Goal: Obtain resource: Download file/media

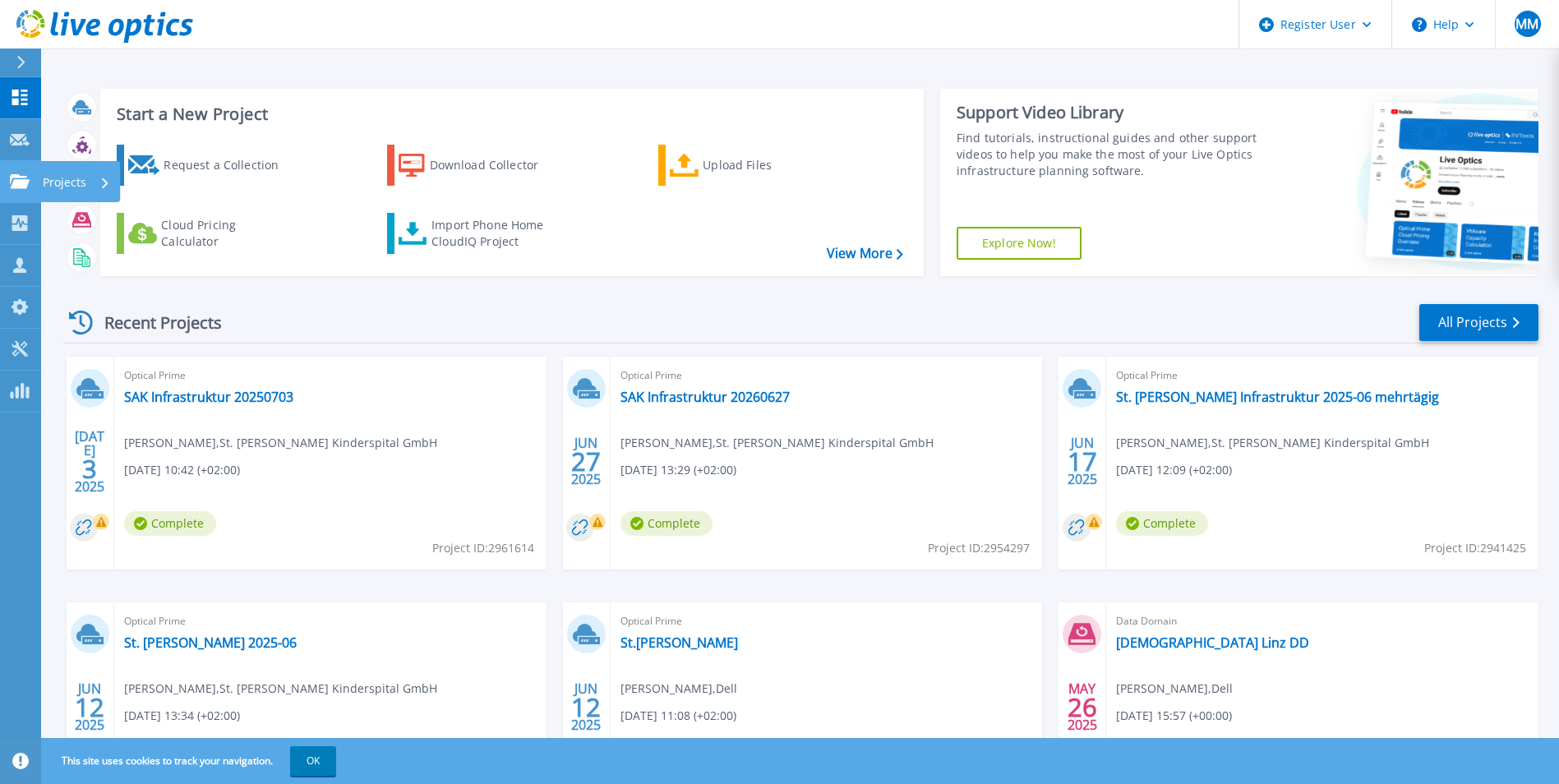
click at [25, 183] on icon at bounding box center [19, 180] width 19 height 14
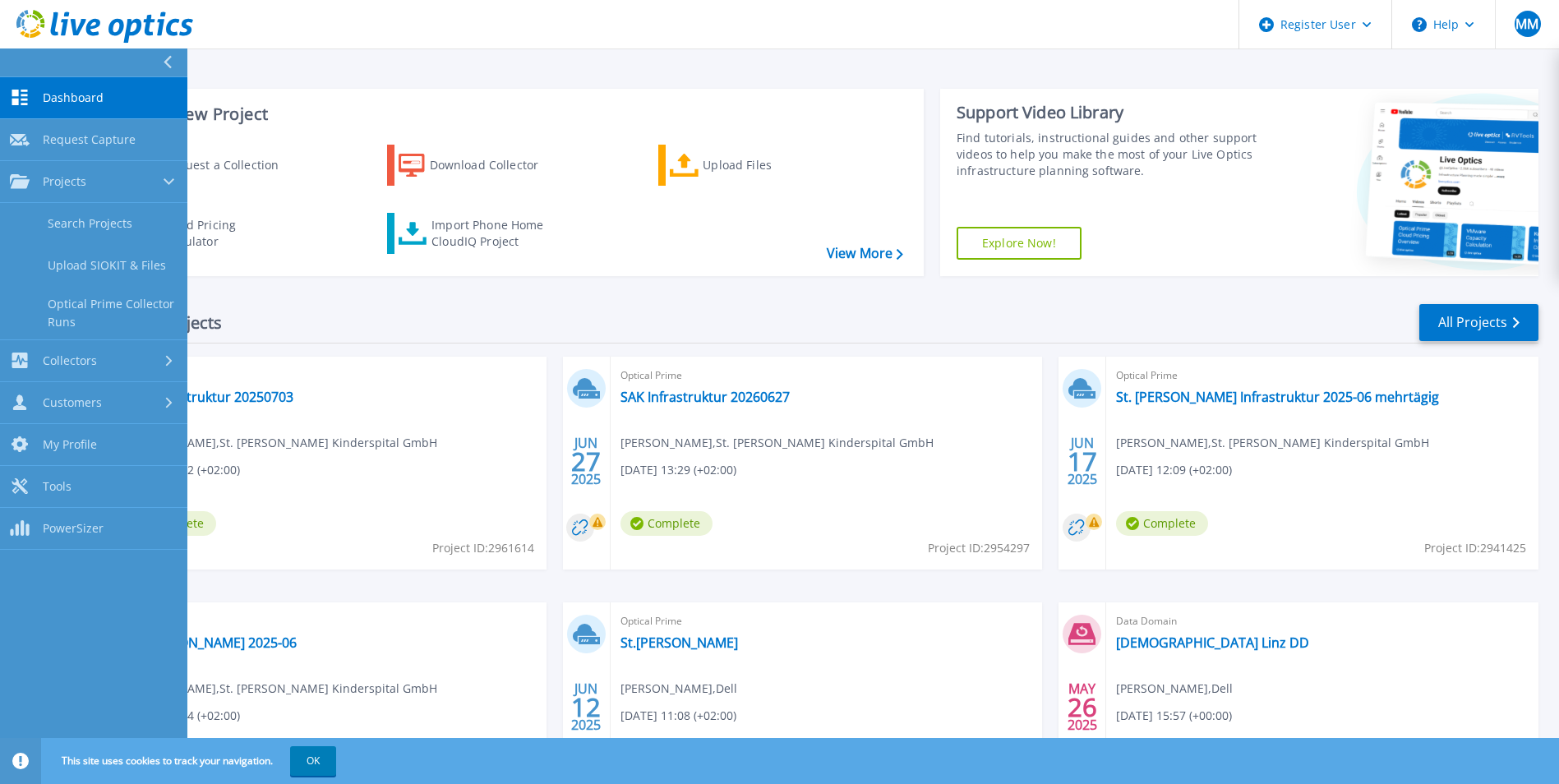
click at [778, 270] on div "Start a New Project Request a Collection Download Collector Upload Files Cloud …" at bounding box center [511, 182] width 823 height 188
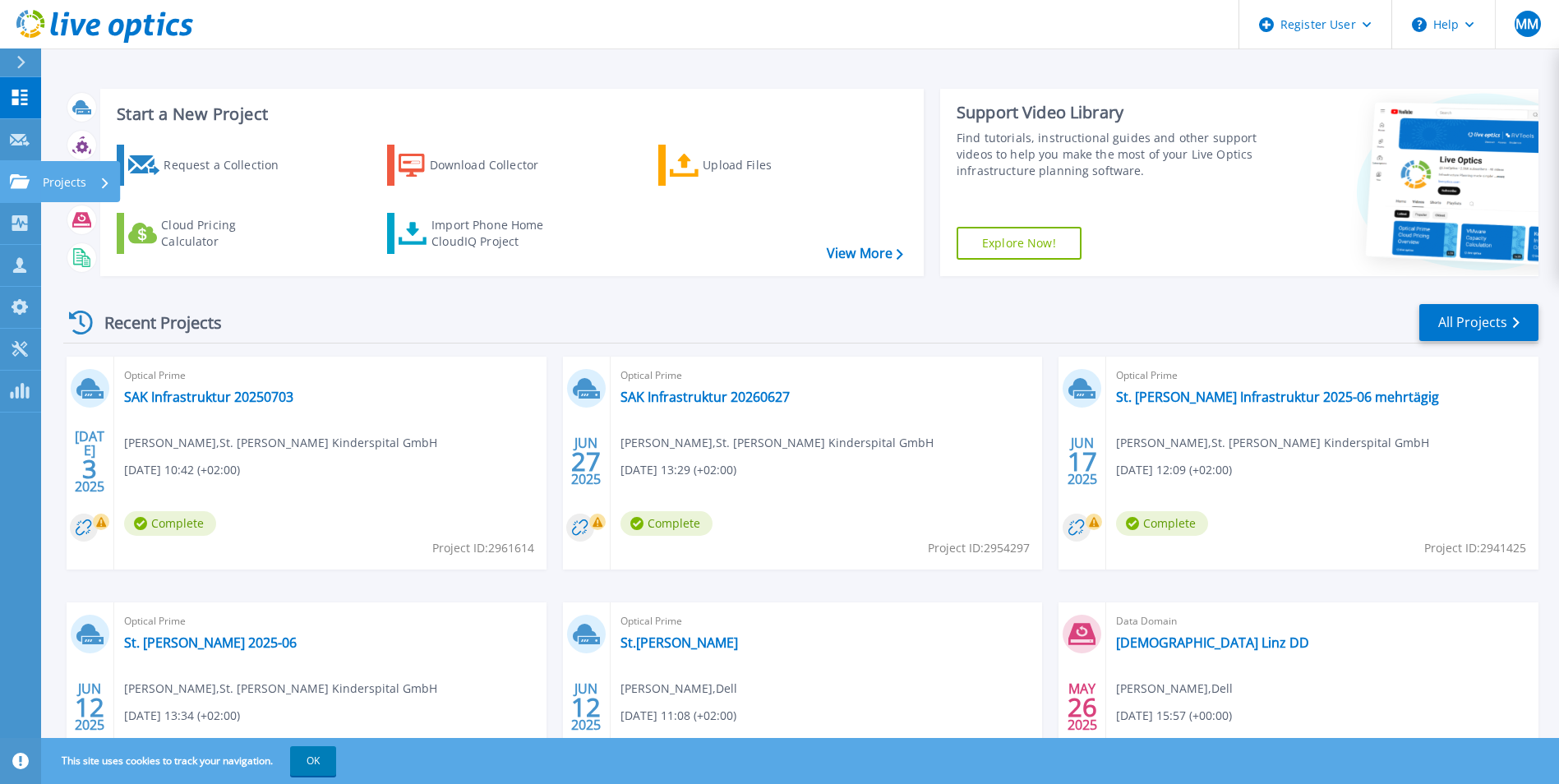
click at [74, 182] on p "Projects" at bounding box center [64, 182] width 43 height 43
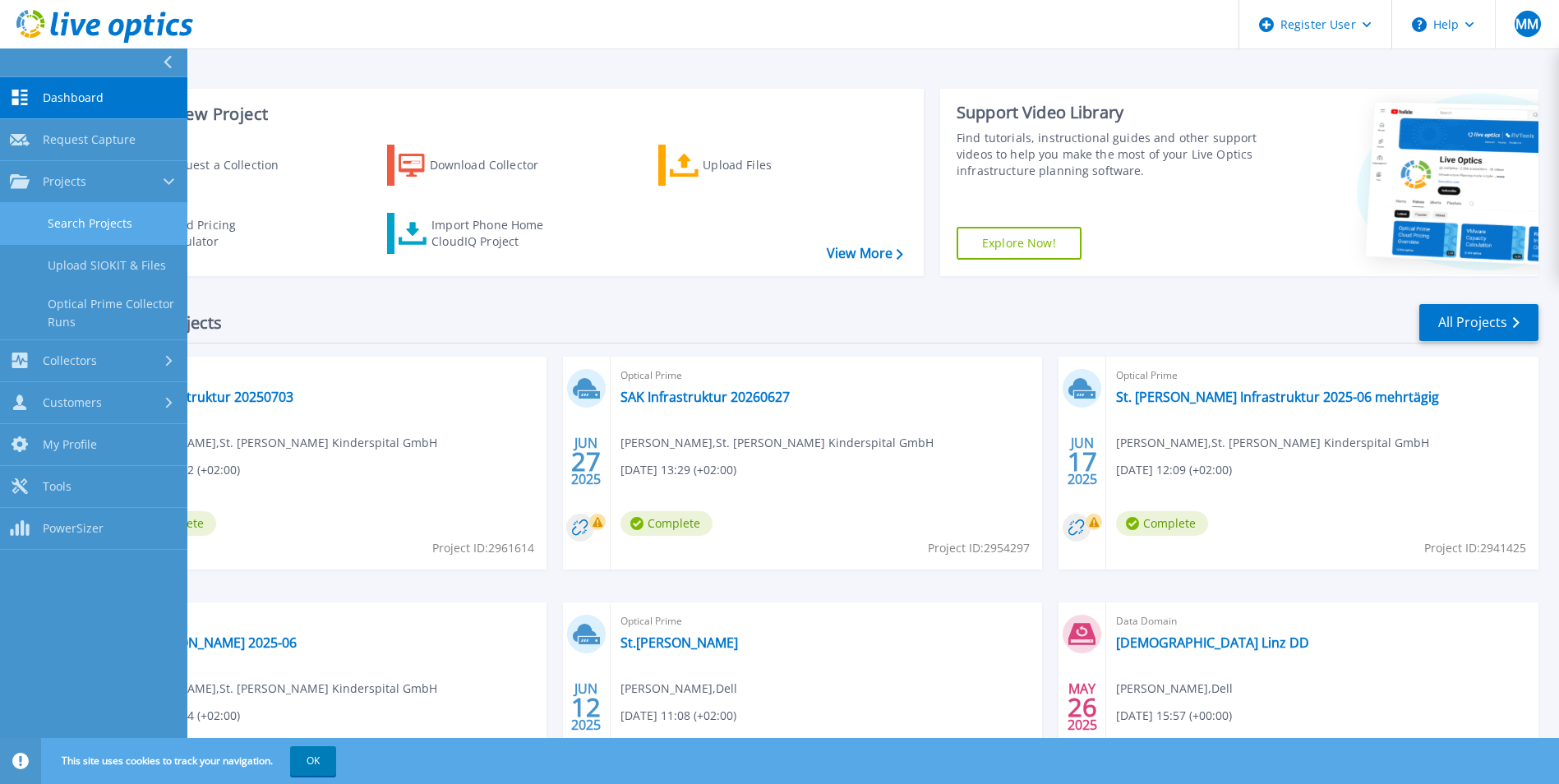
click at [106, 232] on link "Search Projects" at bounding box center [93, 223] width 188 height 42
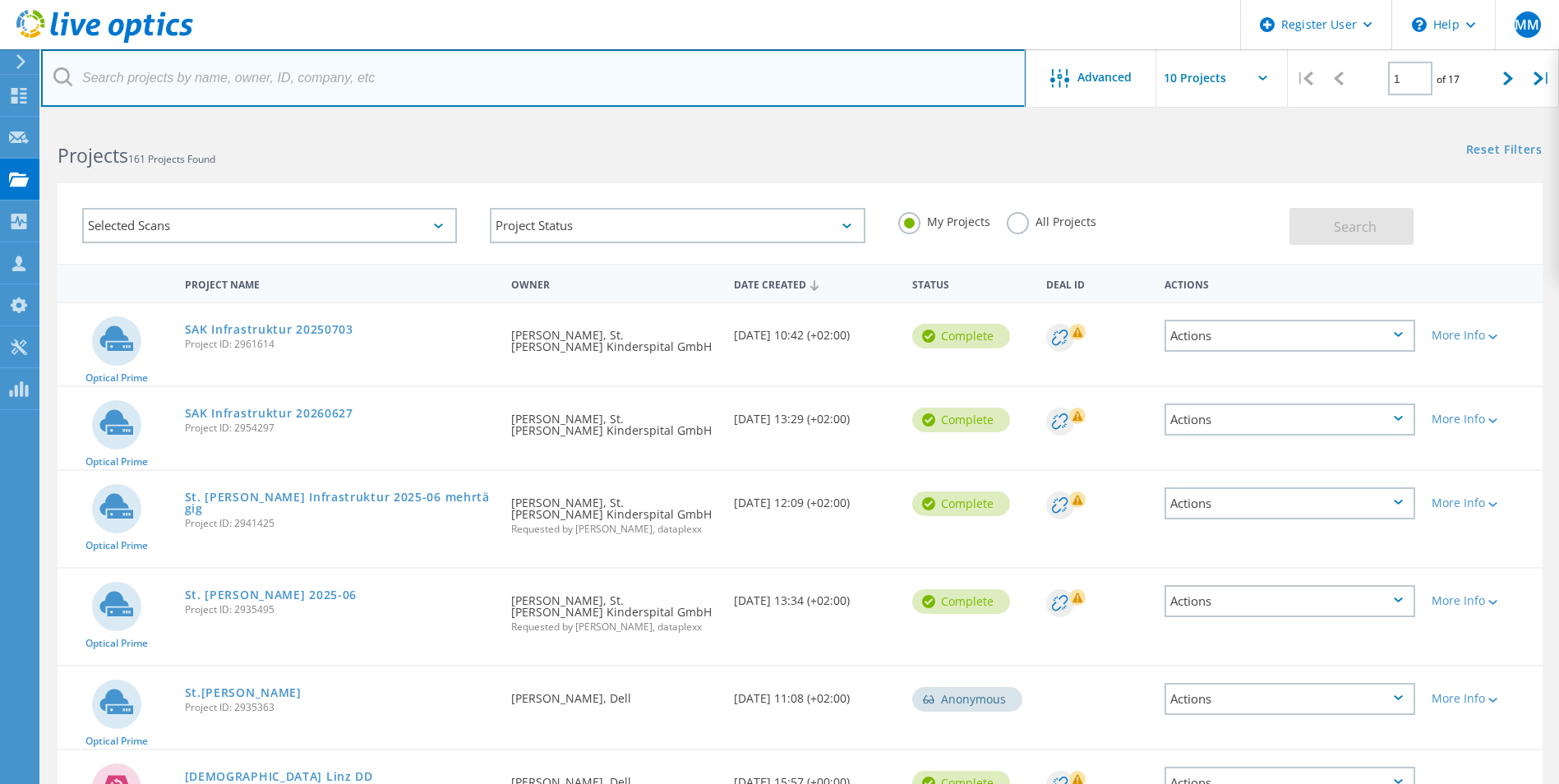
click at [182, 76] on input "text" at bounding box center [533, 78] width 984 height 57
paste input "2995901"
type input "2995901"
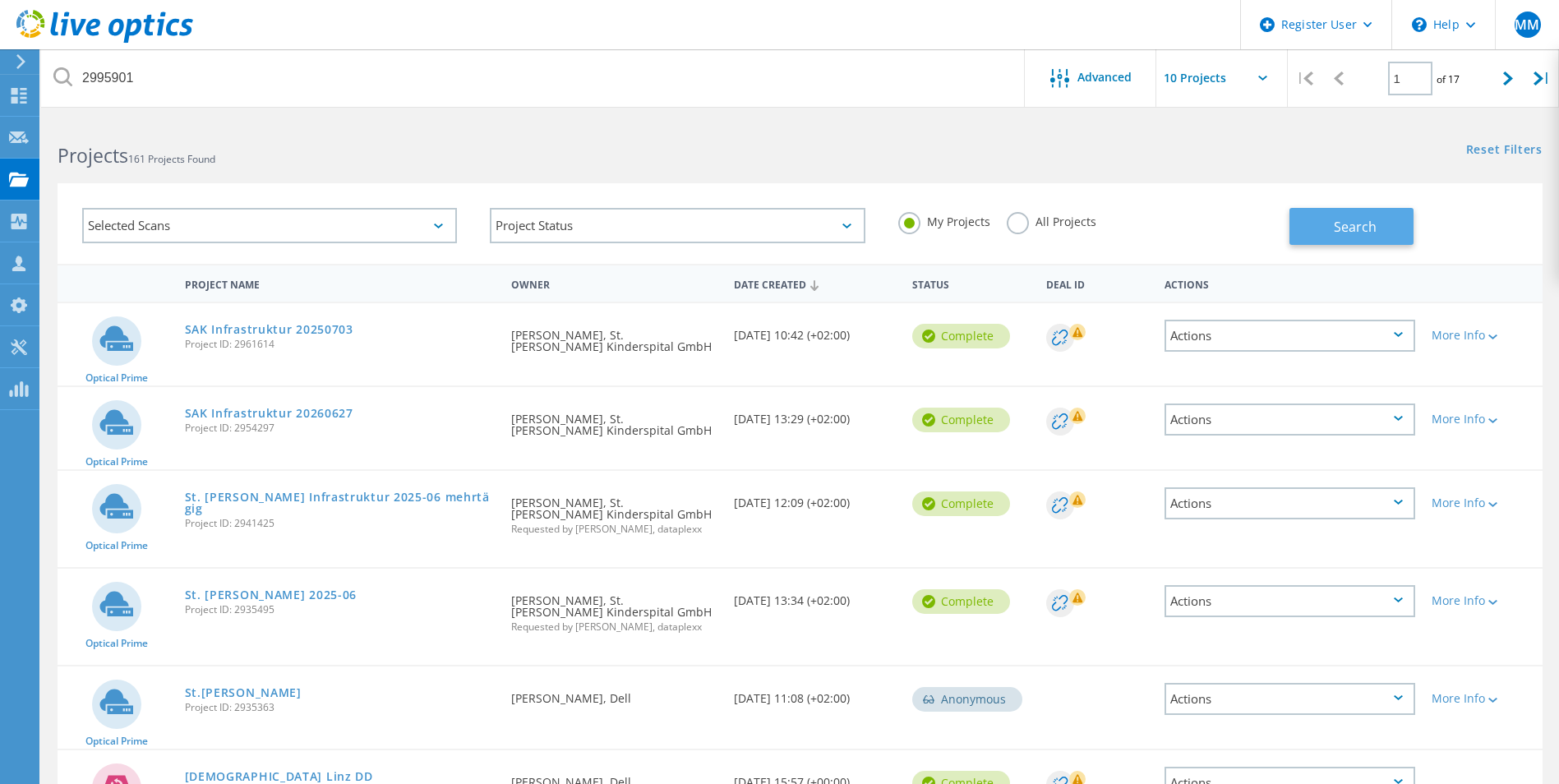
click at [1377, 223] on button "Search" at bounding box center [1351, 227] width 124 height 37
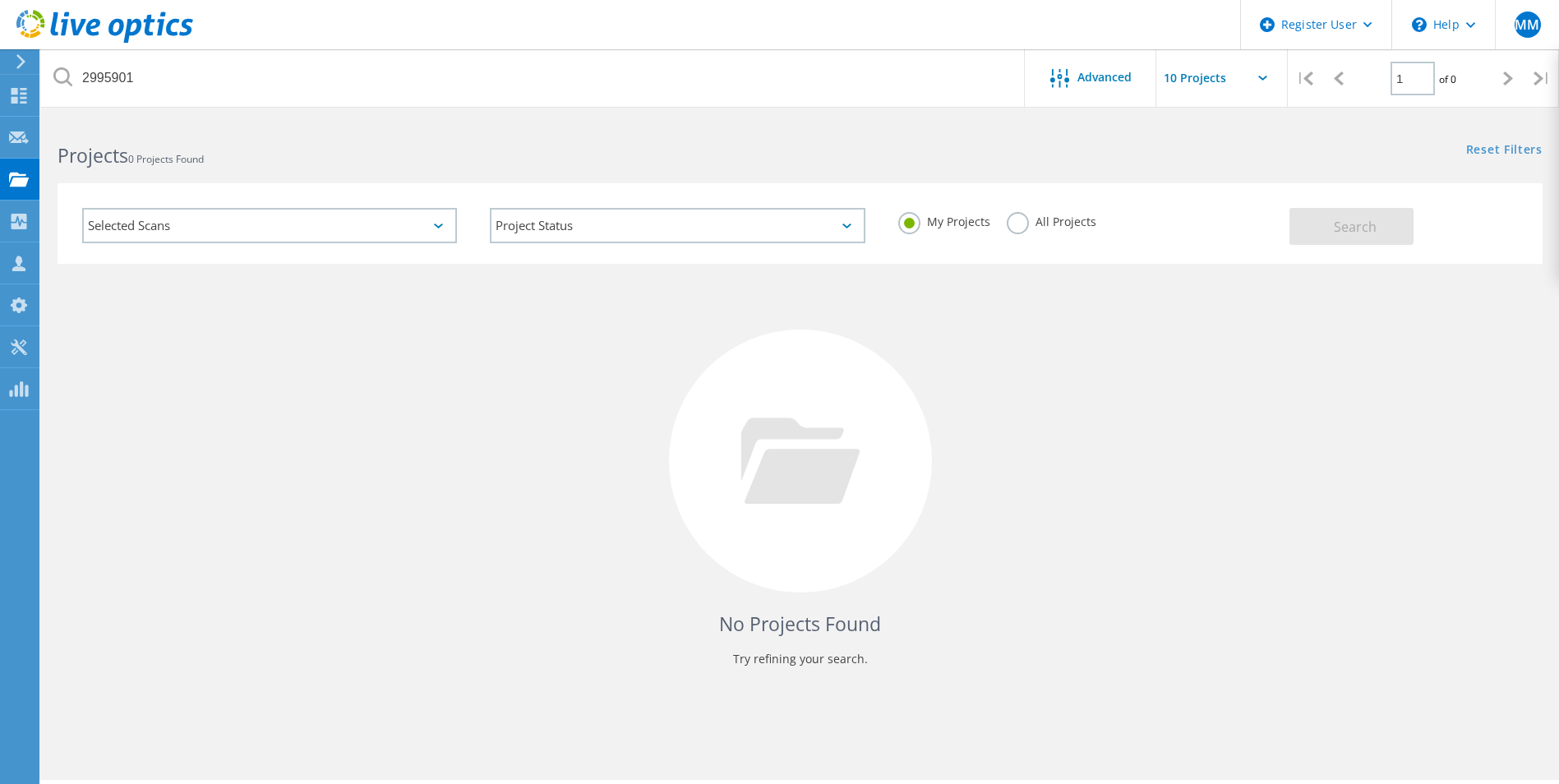
click at [1004, 216] on div "My Projects All Projects" at bounding box center [1085, 222] width 408 height 61
click at [1033, 225] on label "All Projects" at bounding box center [1050, 219] width 90 height 16
click at [0, 0] on input "All Projects" at bounding box center [0, 0] width 0 height 0
click at [1390, 217] on button "Search" at bounding box center [1351, 227] width 124 height 37
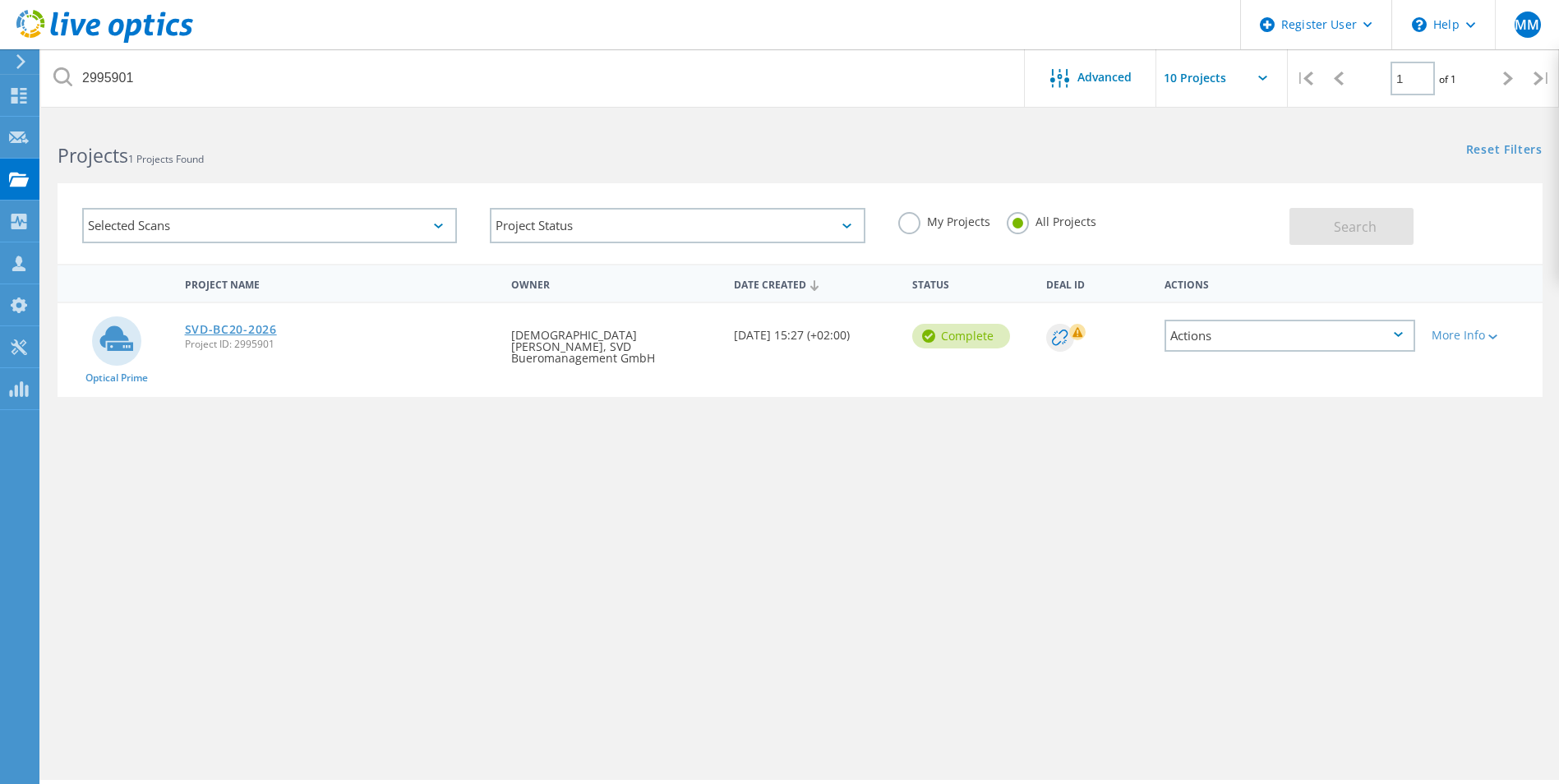
click at [238, 329] on link "SVD-BC20-2026" at bounding box center [231, 329] width 92 height 11
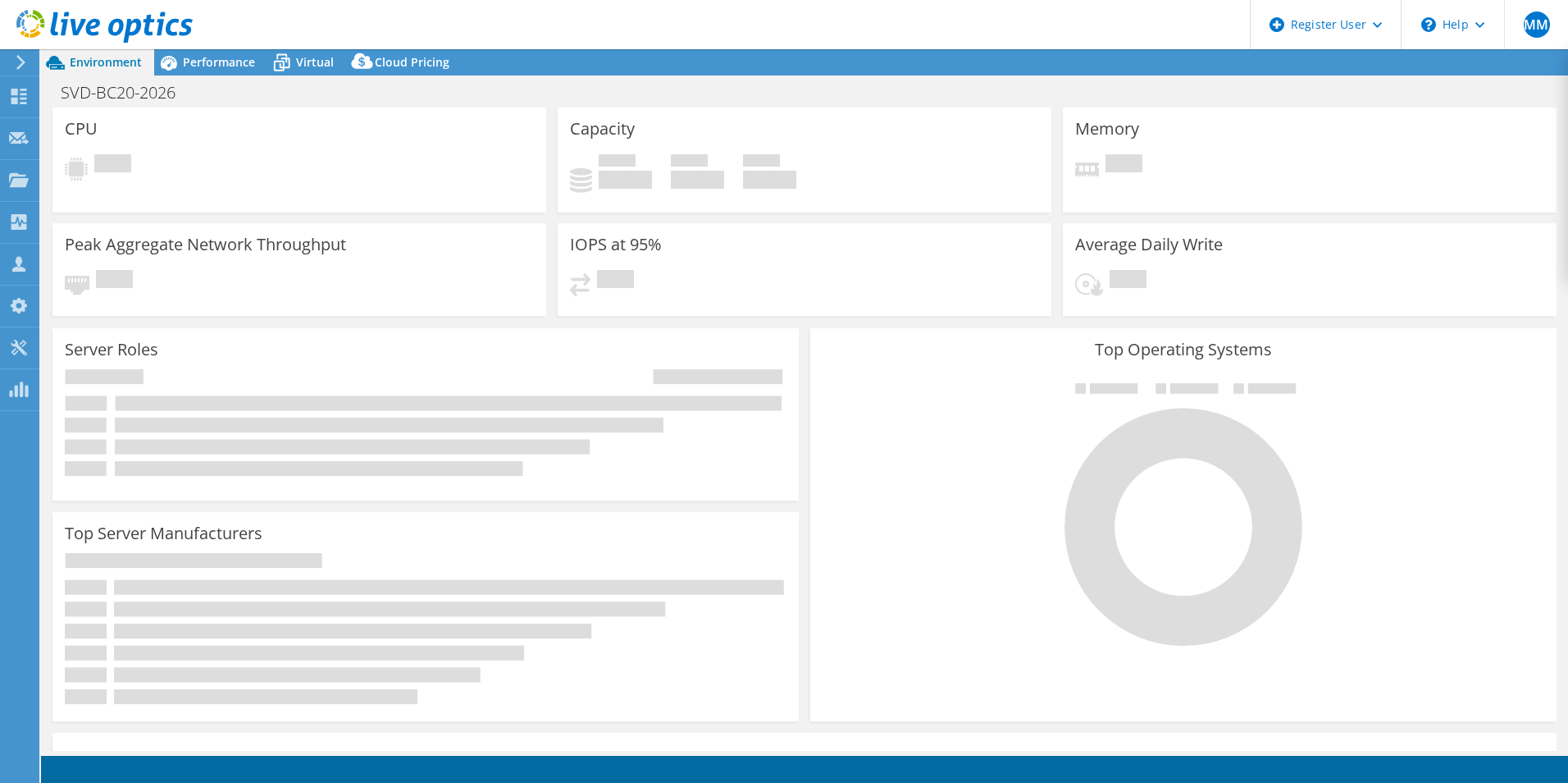
select select "USD"
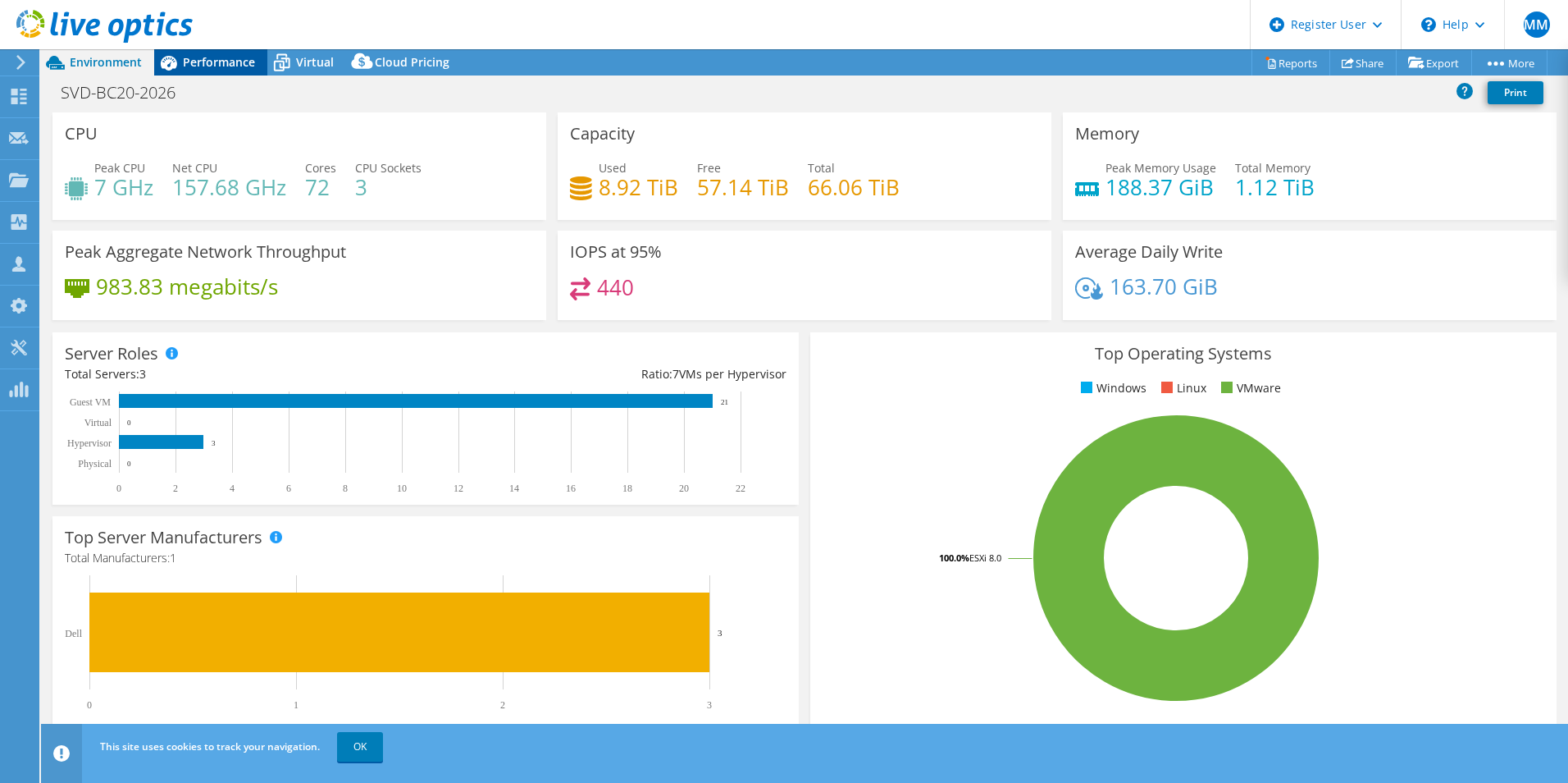
click at [195, 56] on span "Performance" at bounding box center [219, 62] width 72 height 16
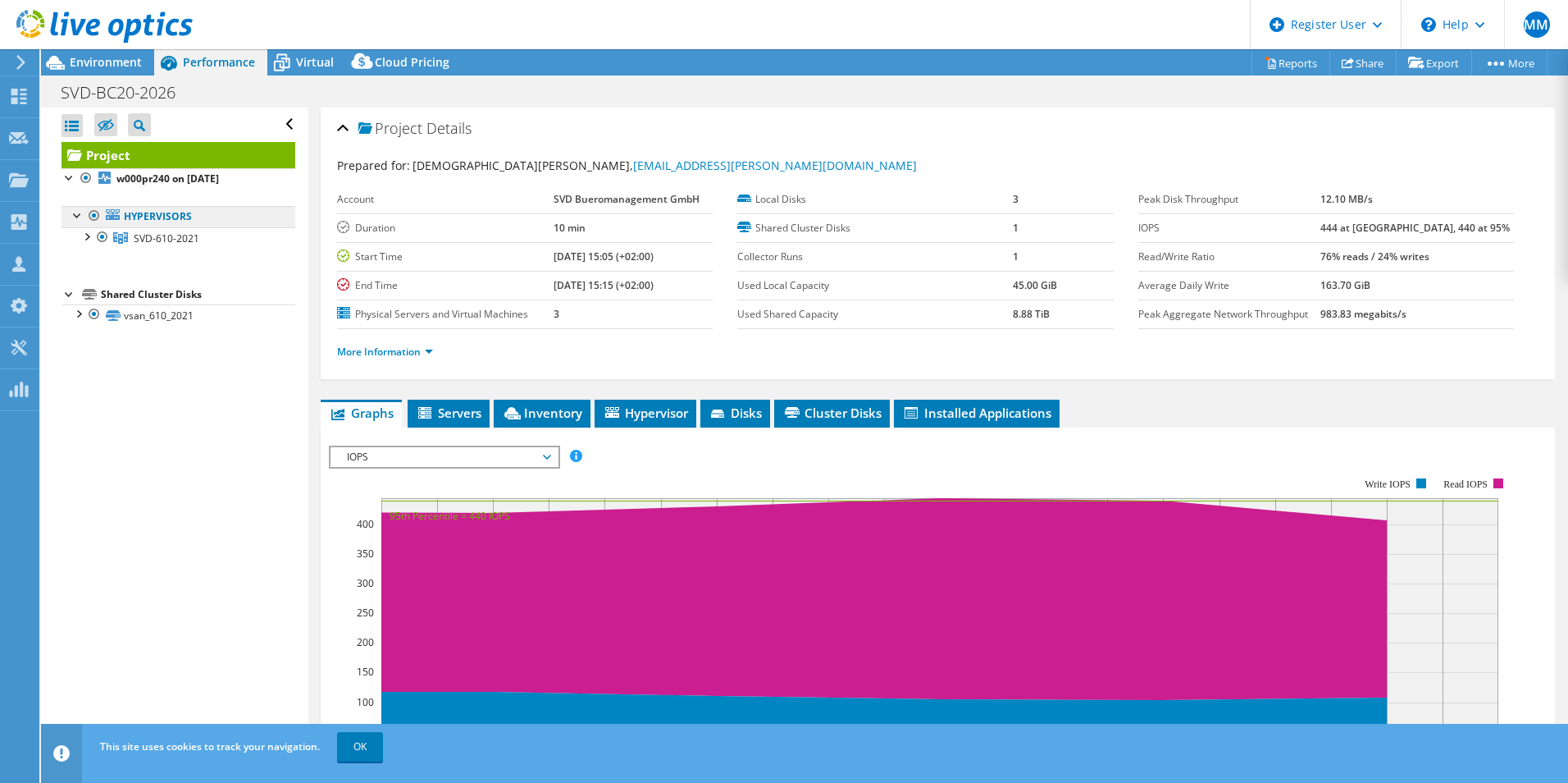
click at [124, 214] on link "Hypervisors" at bounding box center [178, 216] width 233 height 21
click at [81, 220] on div at bounding box center [78, 214] width 17 height 17
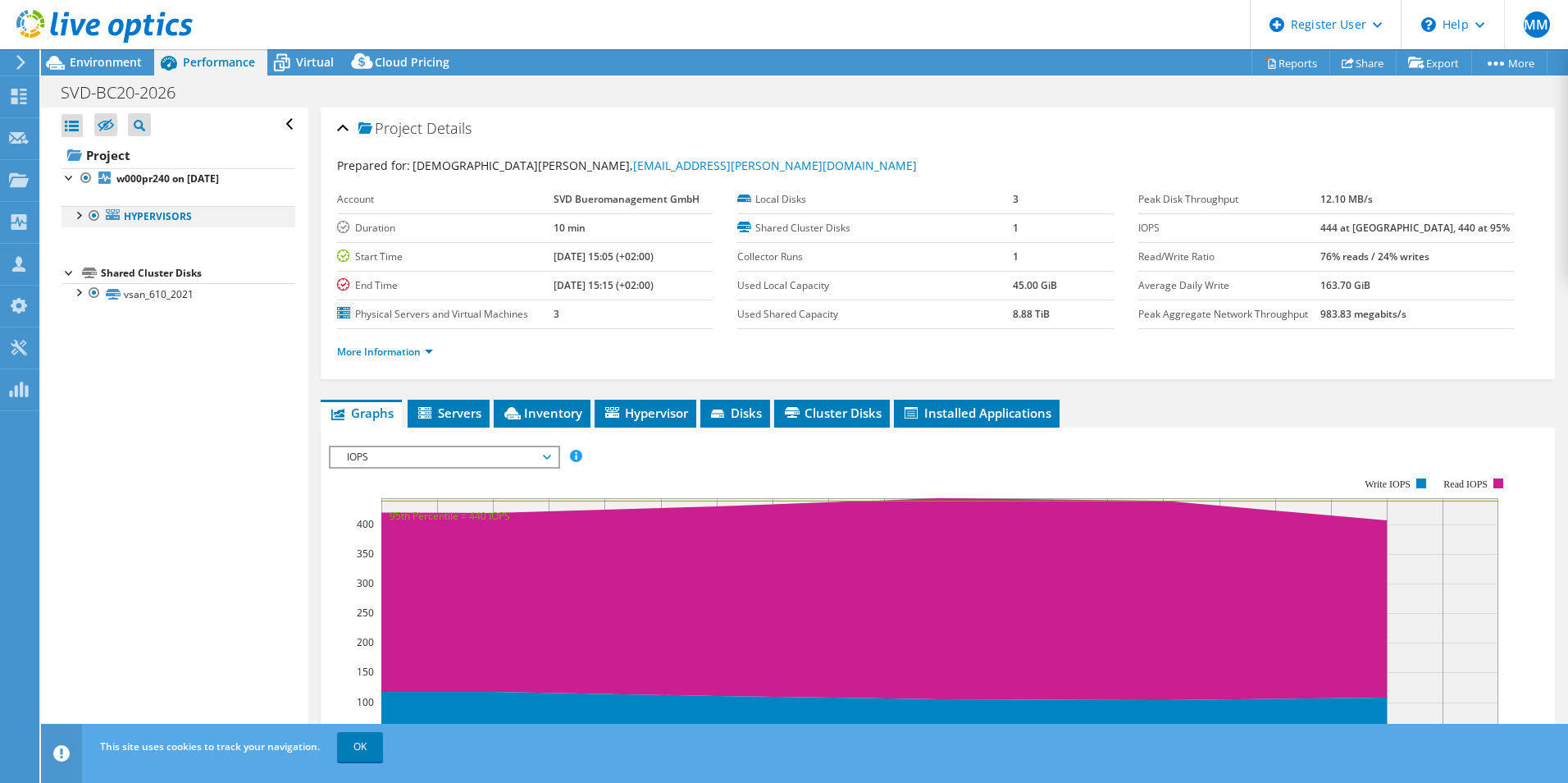
click at [81, 220] on div at bounding box center [78, 214] width 17 height 17
click at [74, 319] on div at bounding box center [78, 313] width 17 height 17
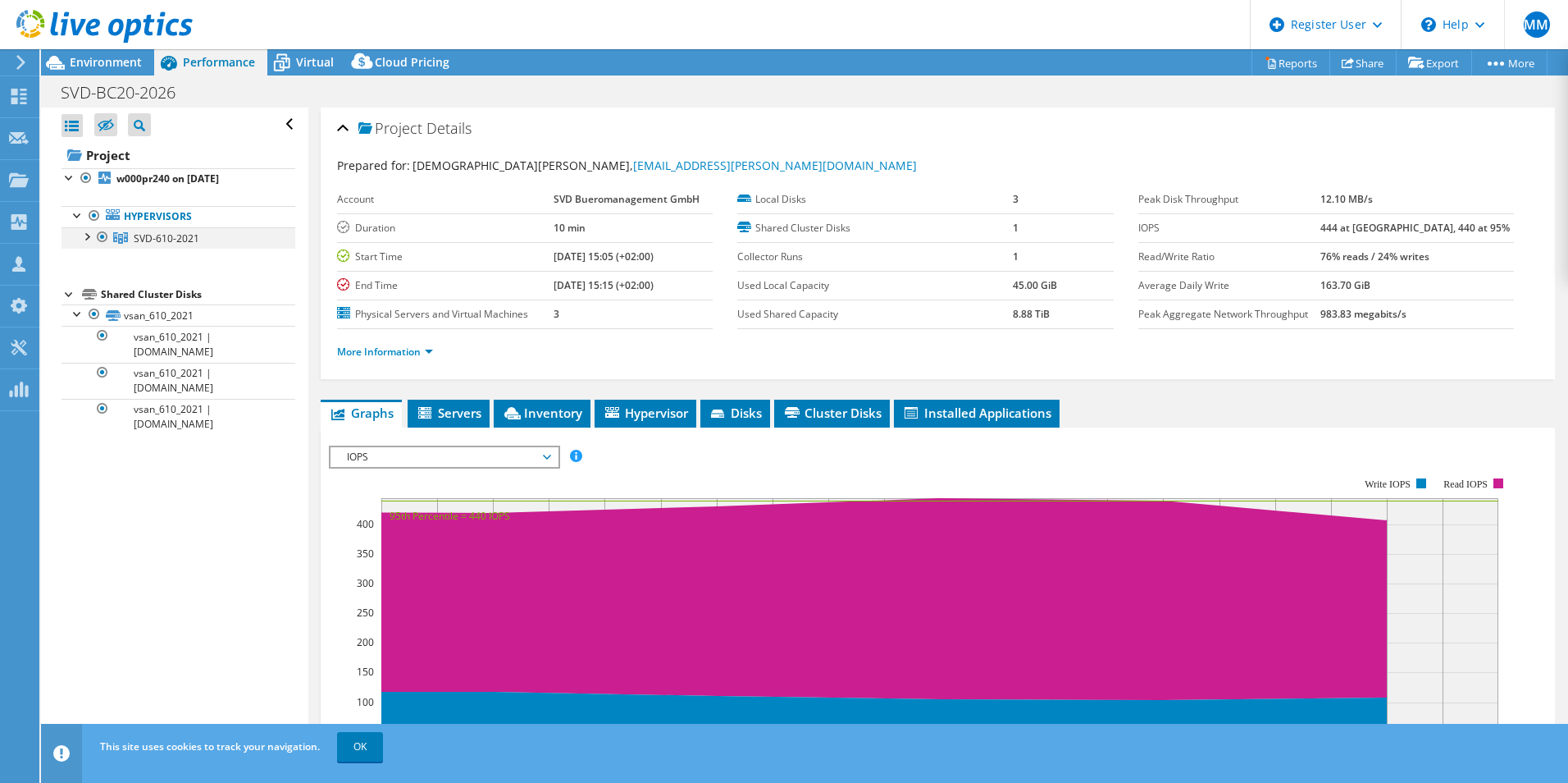
click at [90, 235] on div at bounding box center [86, 235] width 17 height 17
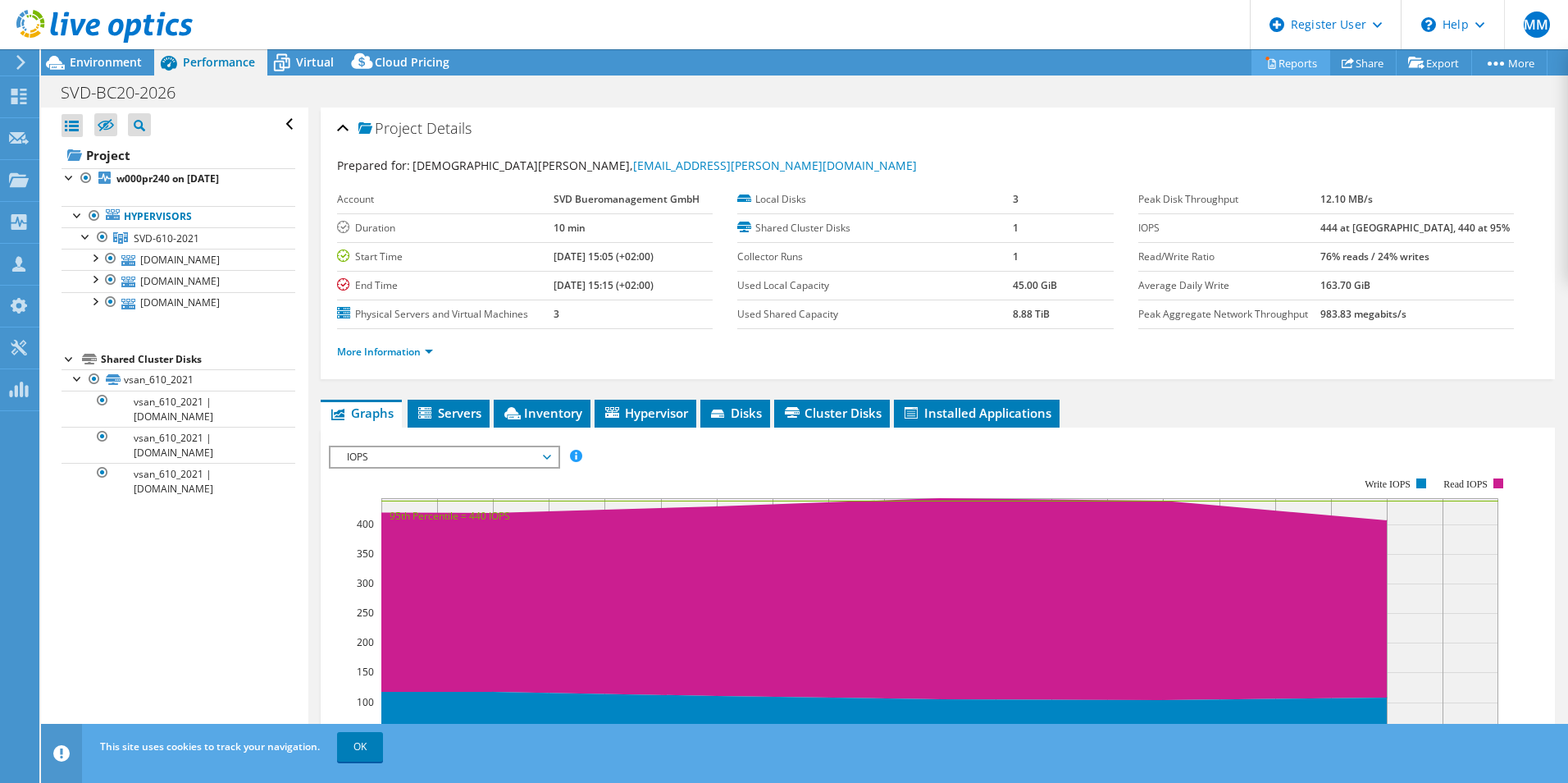
click at [1282, 56] on link "Reports" at bounding box center [1290, 63] width 78 height 26
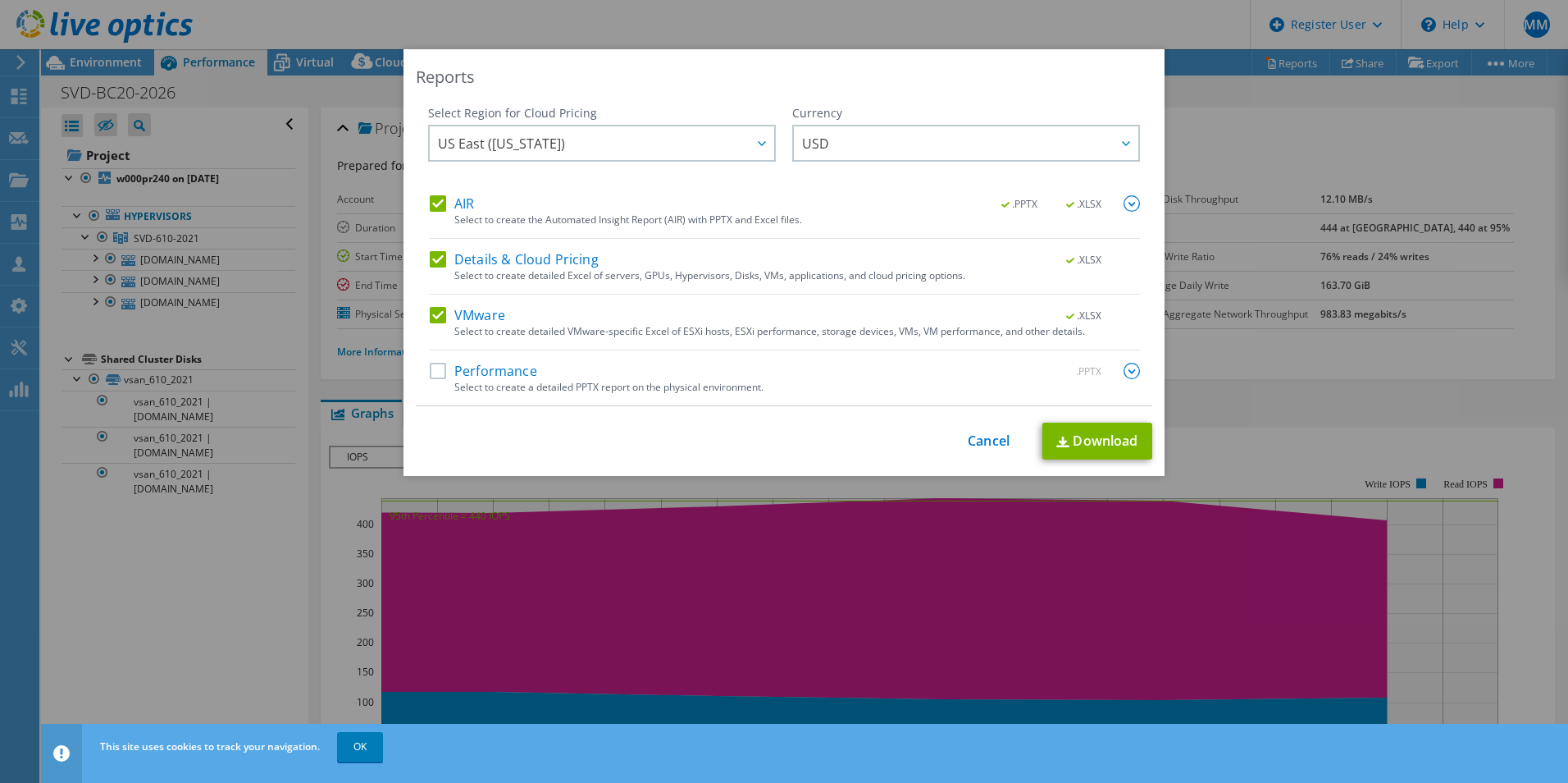
click at [465, 365] on label "Performance" at bounding box center [484, 371] width 107 height 17
click at [0, 0] on input "Performance" at bounding box center [0, 0] width 0 height 0
click at [1123, 376] on img at bounding box center [1131, 371] width 17 height 17
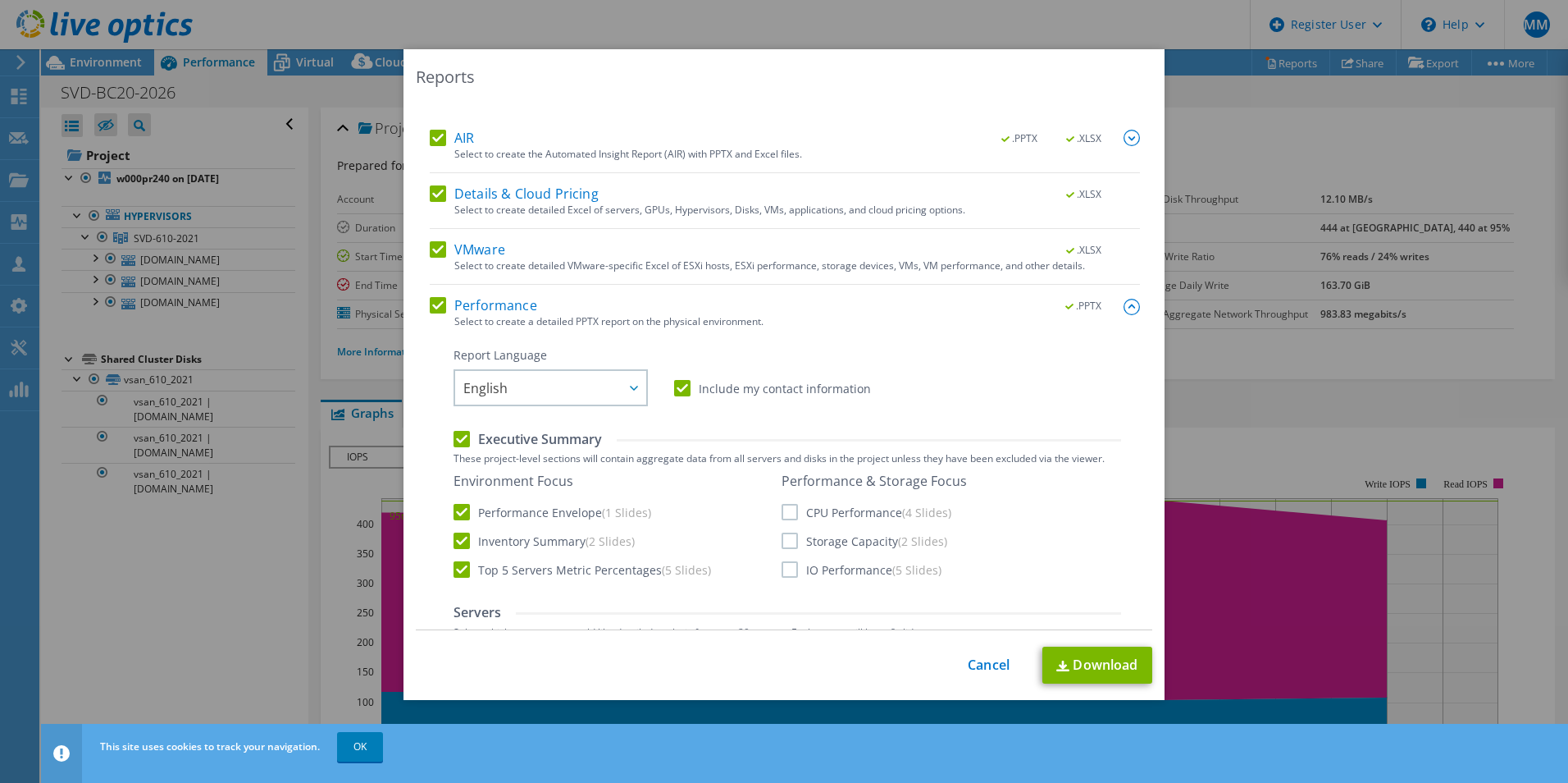
scroll to position [164, 0]
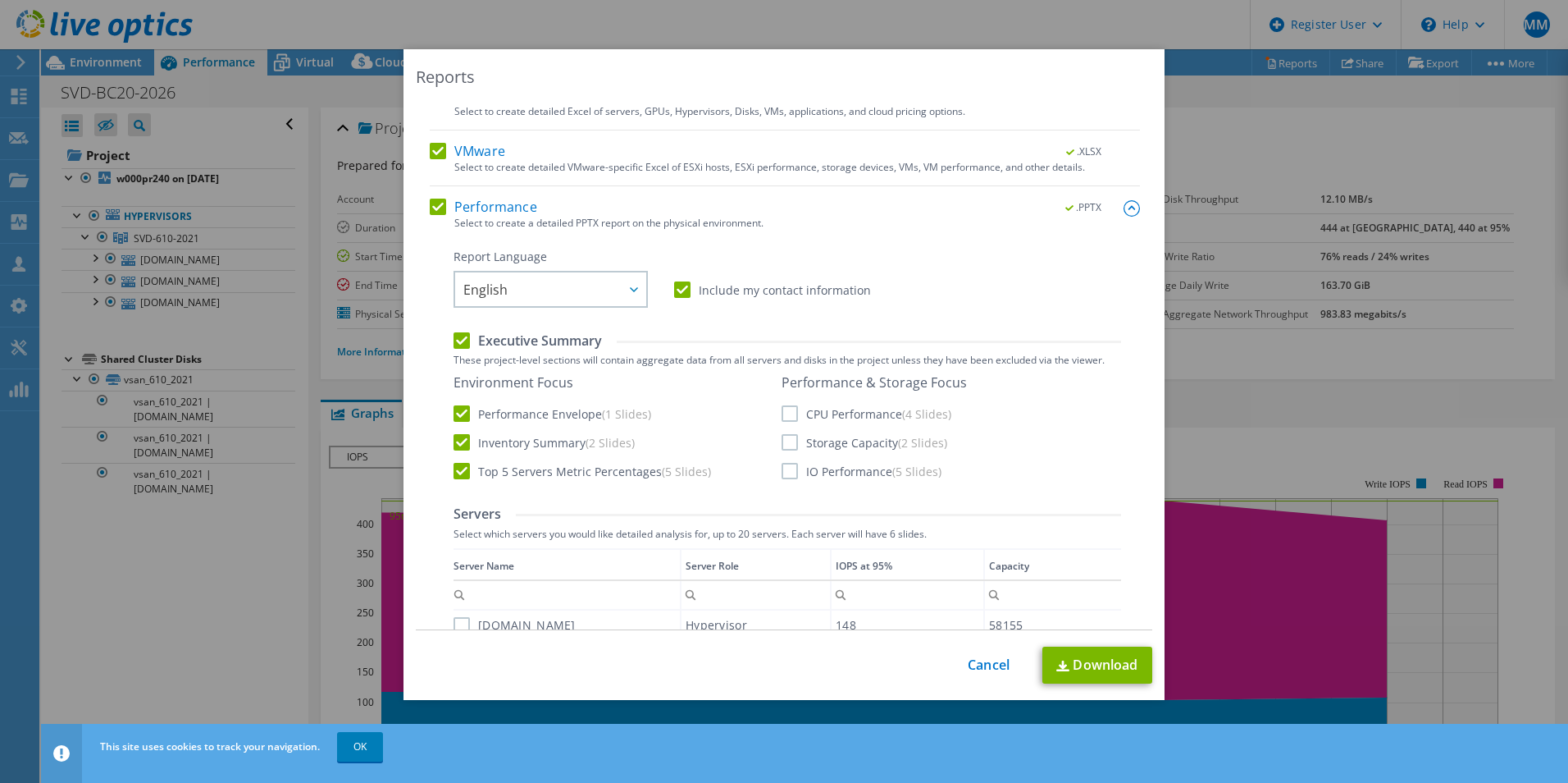
click at [784, 416] on label "CPU Performance (4 Slides)" at bounding box center [867, 414] width 170 height 17
click at [0, 0] on input "CPU Performance (4 Slides)" at bounding box center [0, 0] width 0 height 0
click at [784, 440] on label "Storage Capacity (2 Slides)" at bounding box center [864, 442] width 165 height 17
click at [0, 0] on input "Storage Capacity (2 Slides)" at bounding box center [0, 0] width 0 height 0
click at [784, 474] on label "IO Performance (5 Slides)" at bounding box center [861, 471] width 160 height 17
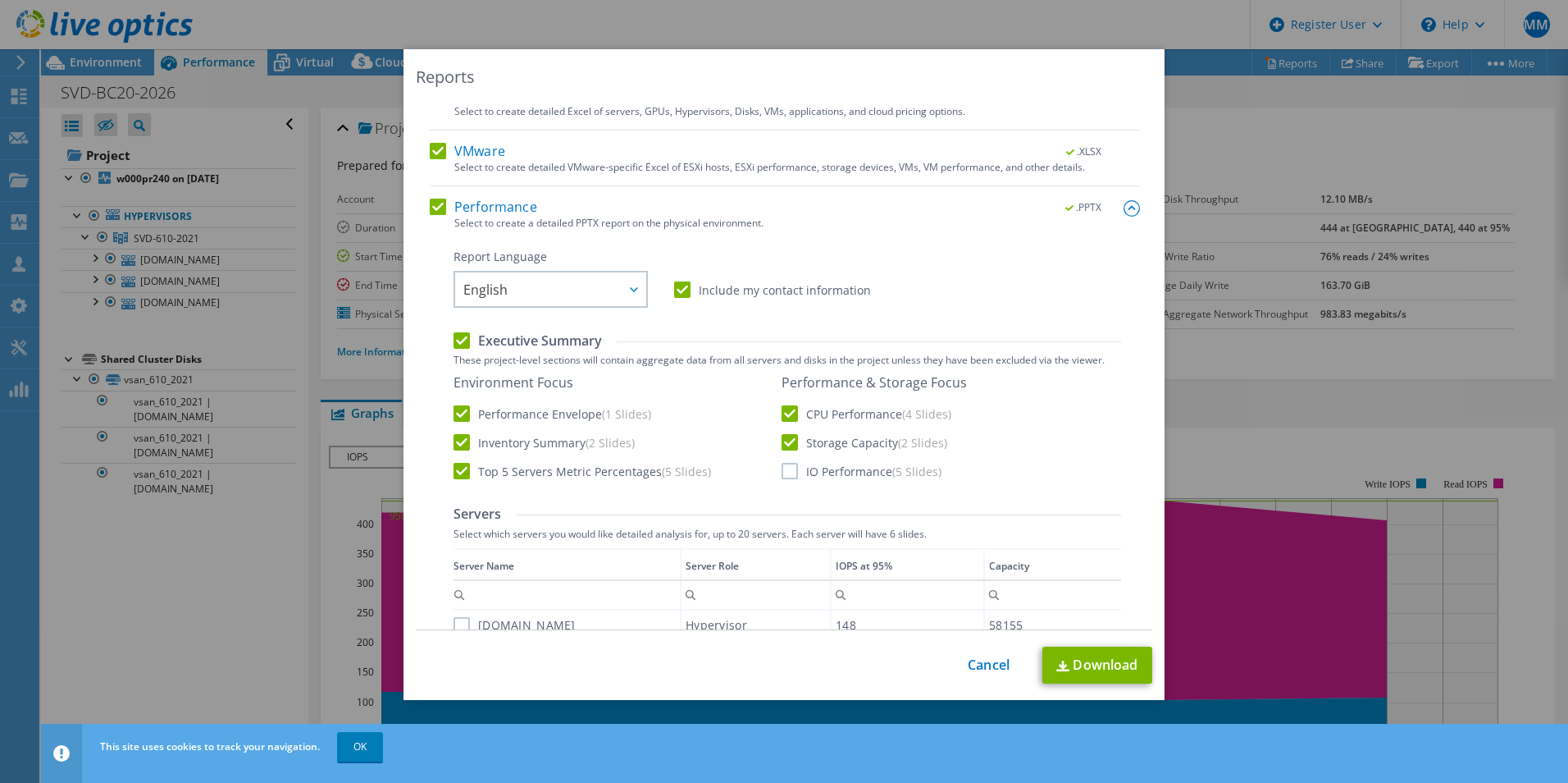
click at [0, 0] on input "IO Performance (5 Slides)" at bounding box center [0, 0] width 0 height 0
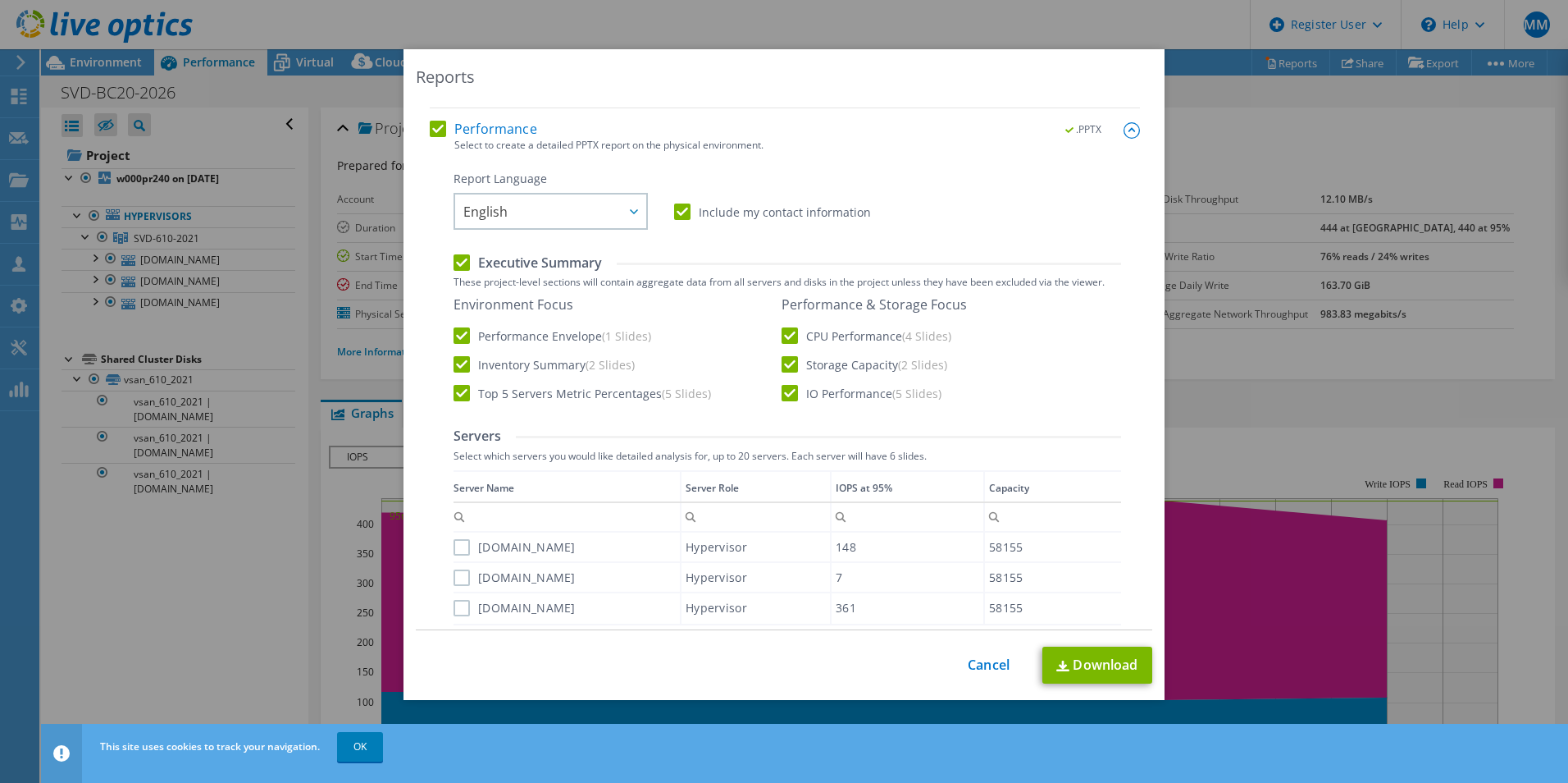
scroll to position [328, 0]
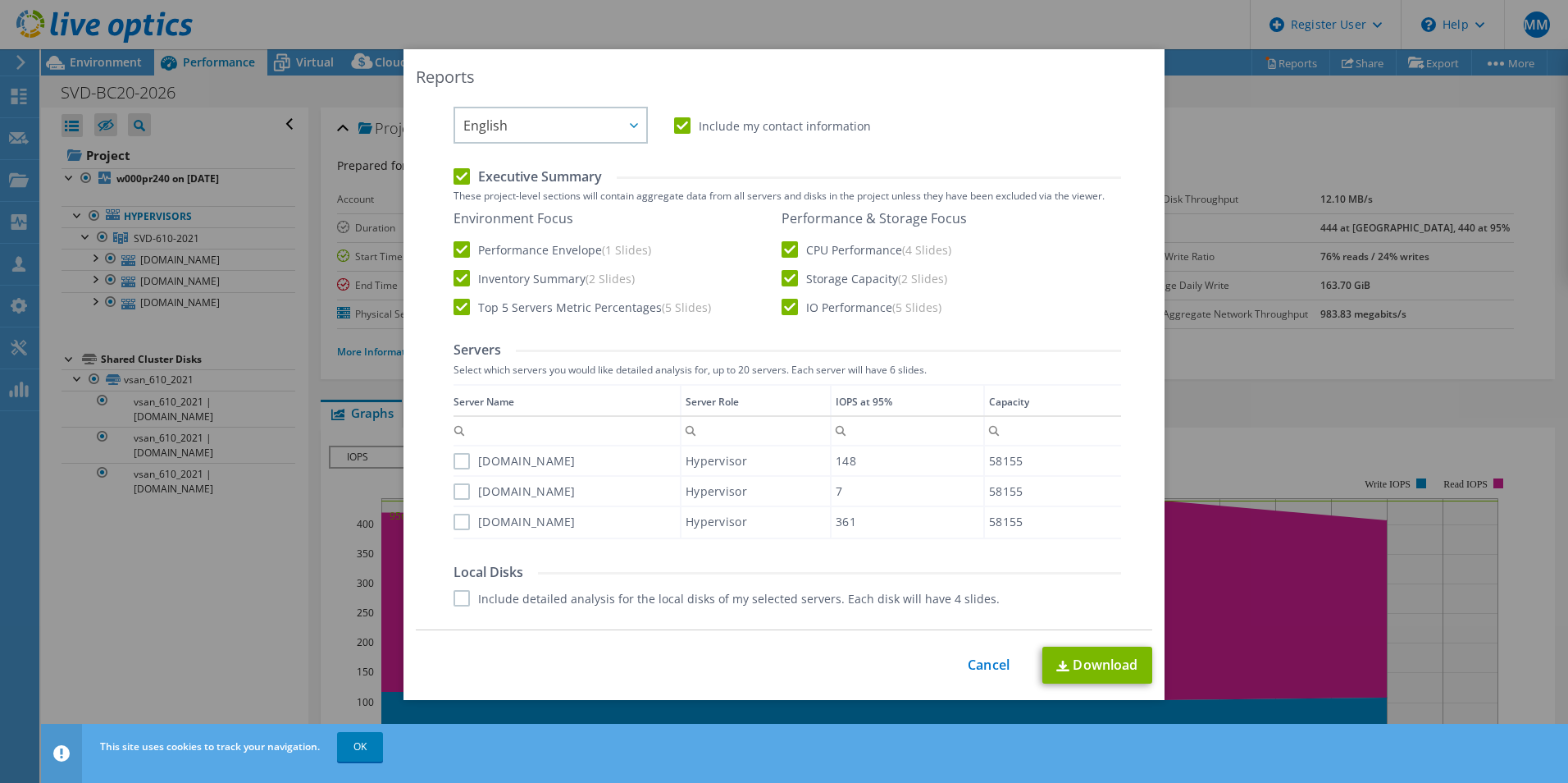
click at [454, 464] on label "[DOMAIN_NAME]" at bounding box center [514, 461] width 122 height 17
click at [0, 0] on input "[DOMAIN_NAME]" at bounding box center [0, 0] width 0 height 0
drag, startPoint x: 460, startPoint y: 481, endPoint x: 461, endPoint y: 489, distance: 8.1
click at [461, 485] on div "[DOMAIN_NAME]" at bounding box center [566, 490] width 226 height 29
drag, startPoint x: 460, startPoint y: 491, endPoint x: 456, endPoint y: 521, distance: 30.3
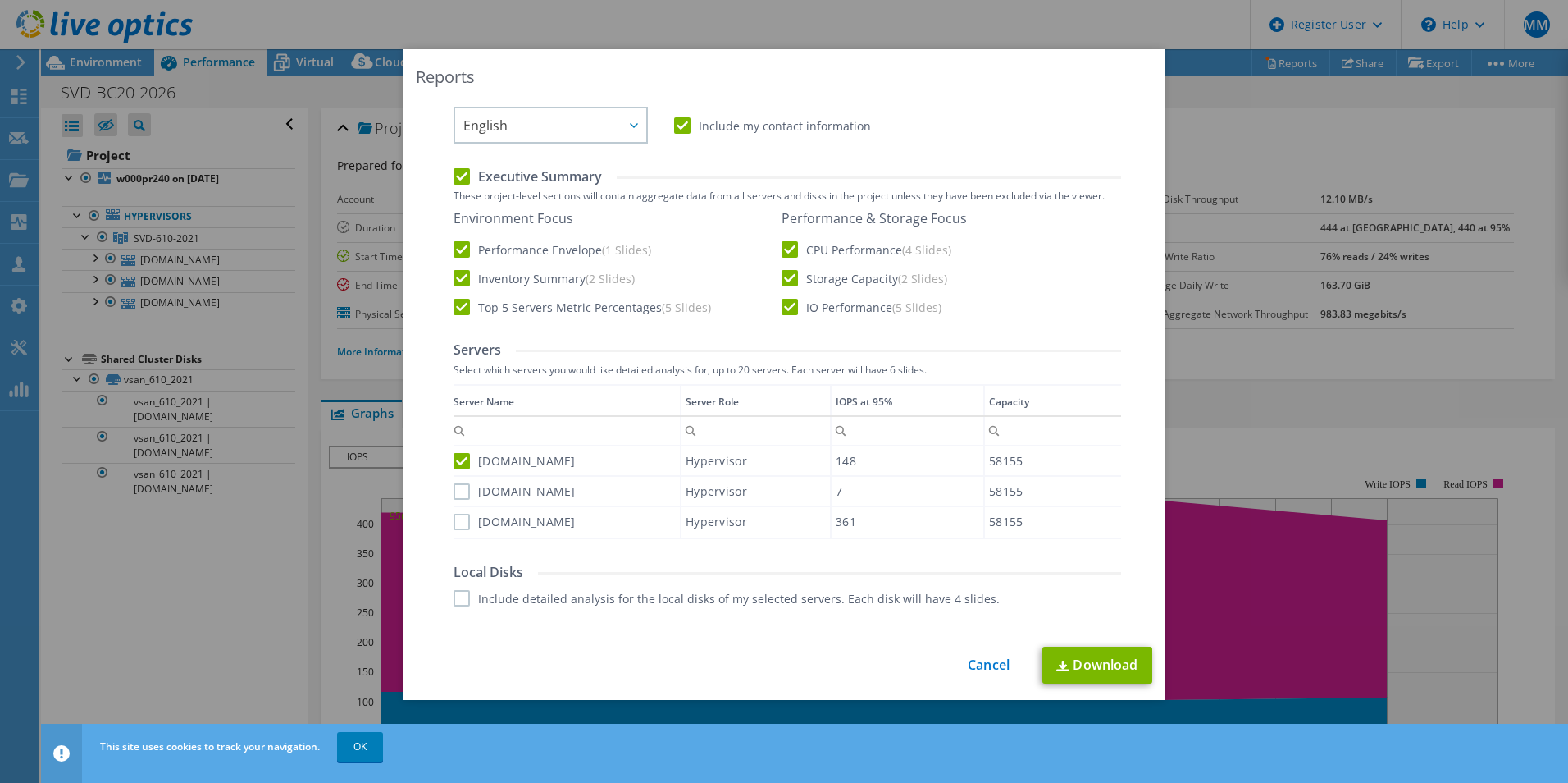
click at [460, 491] on label "[DOMAIN_NAME]" at bounding box center [514, 491] width 122 height 17
click at [0, 0] on input "[DOMAIN_NAME]" at bounding box center [0, 0] width 0 height 0
click at [456, 530] on div "[DOMAIN_NAME]" at bounding box center [566, 521] width 226 height 29
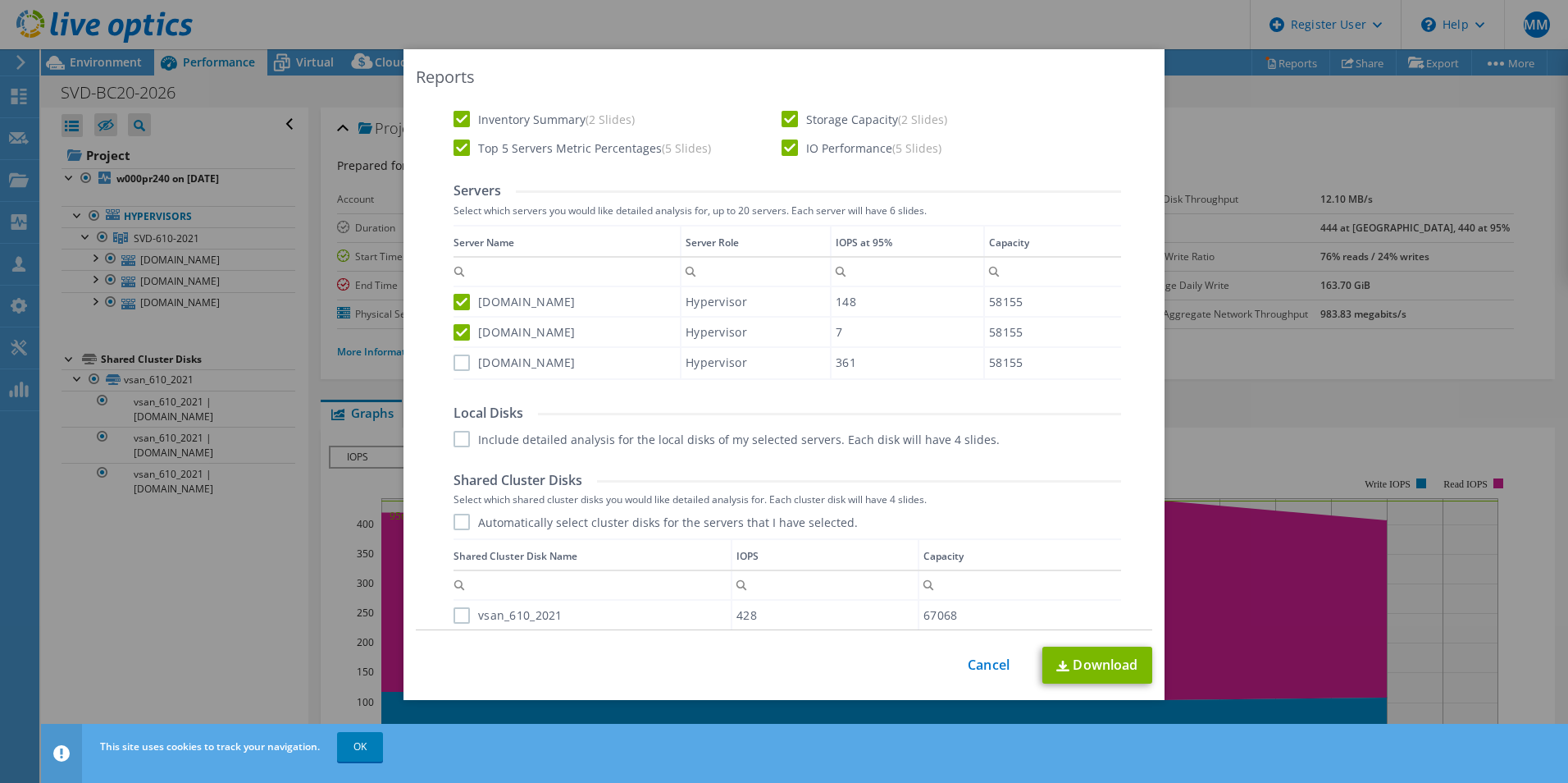
scroll to position [492, 0]
click at [457, 359] on label "[DOMAIN_NAME]" at bounding box center [514, 358] width 122 height 17
click at [0, 0] on input "[DOMAIN_NAME]" at bounding box center [0, 0] width 0 height 0
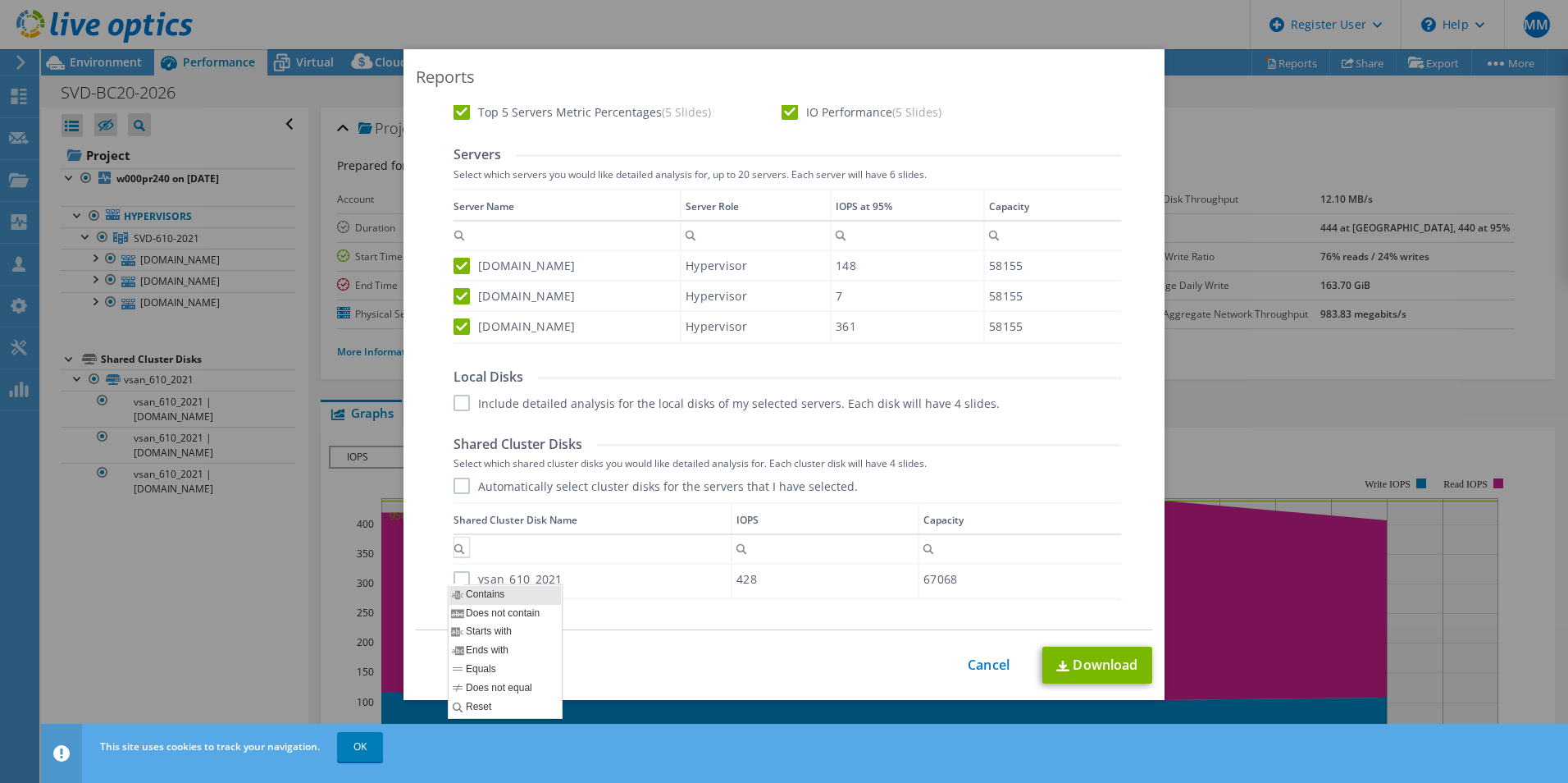
scroll to position [574, 0]
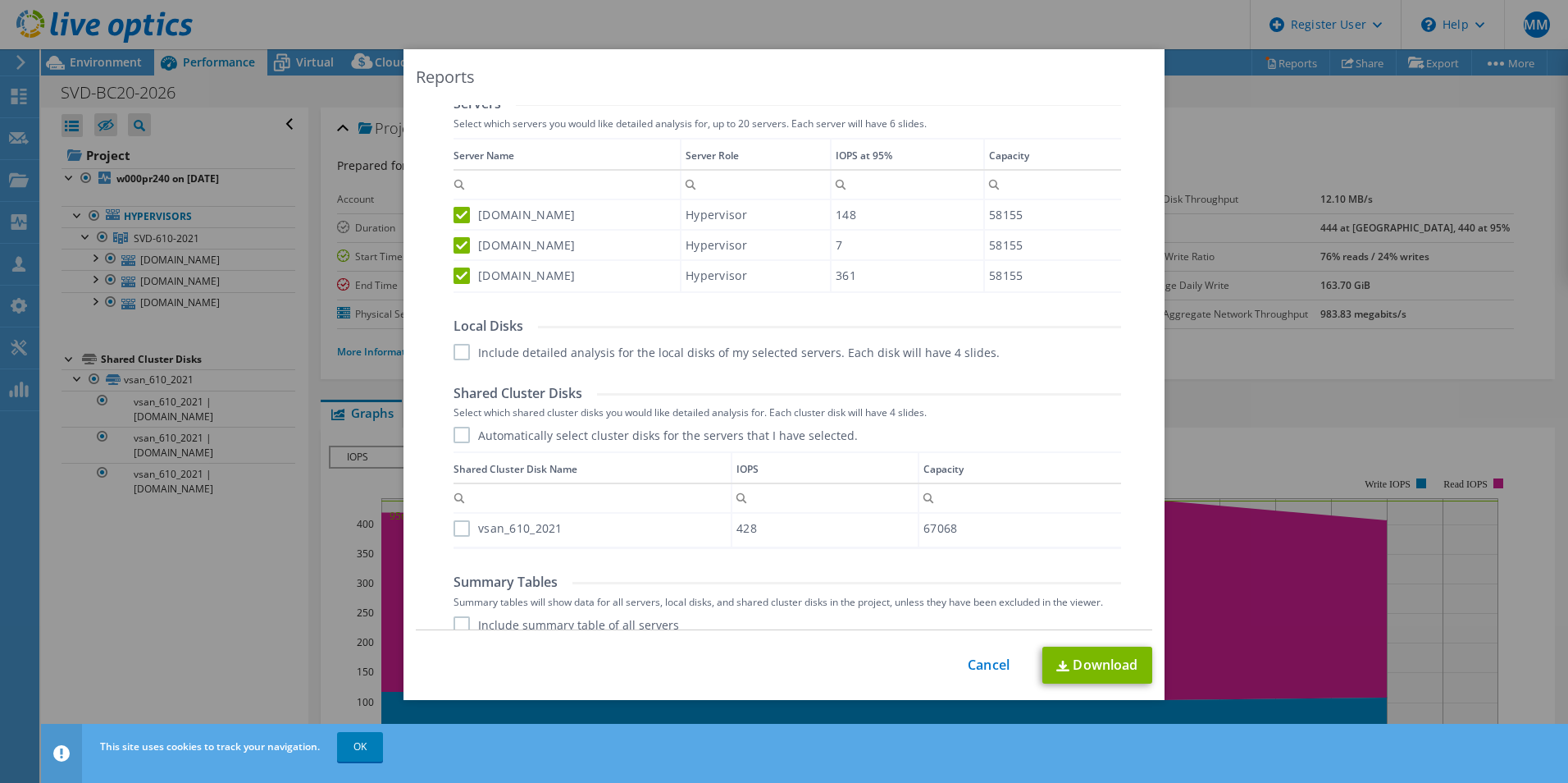
click at [455, 530] on label "vsan_610_2021" at bounding box center [508, 528] width 109 height 17
click at [0, 0] on input "vsan_610_2021" at bounding box center [0, 0] width 0 height 0
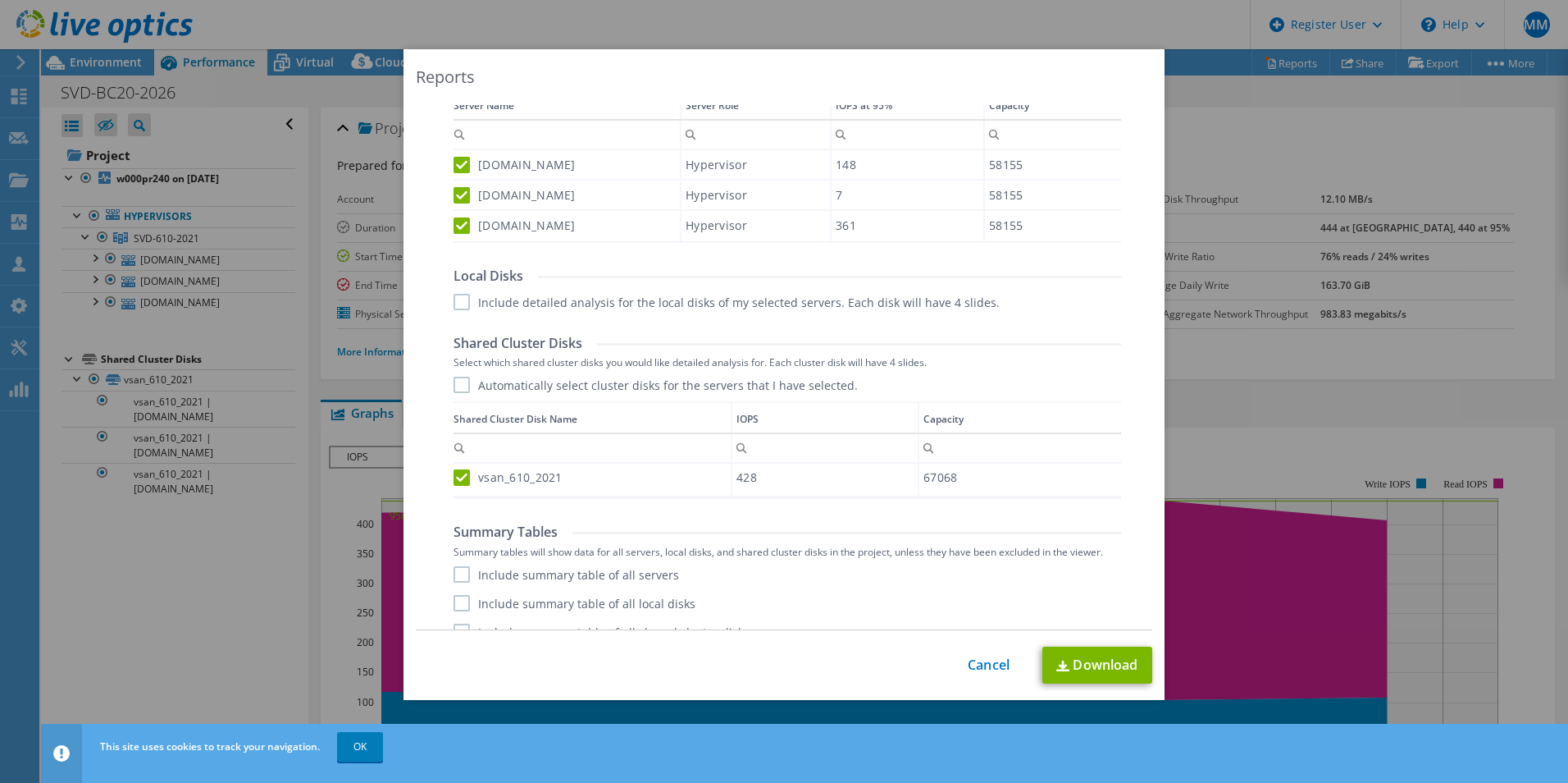
scroll to position [647, 0]
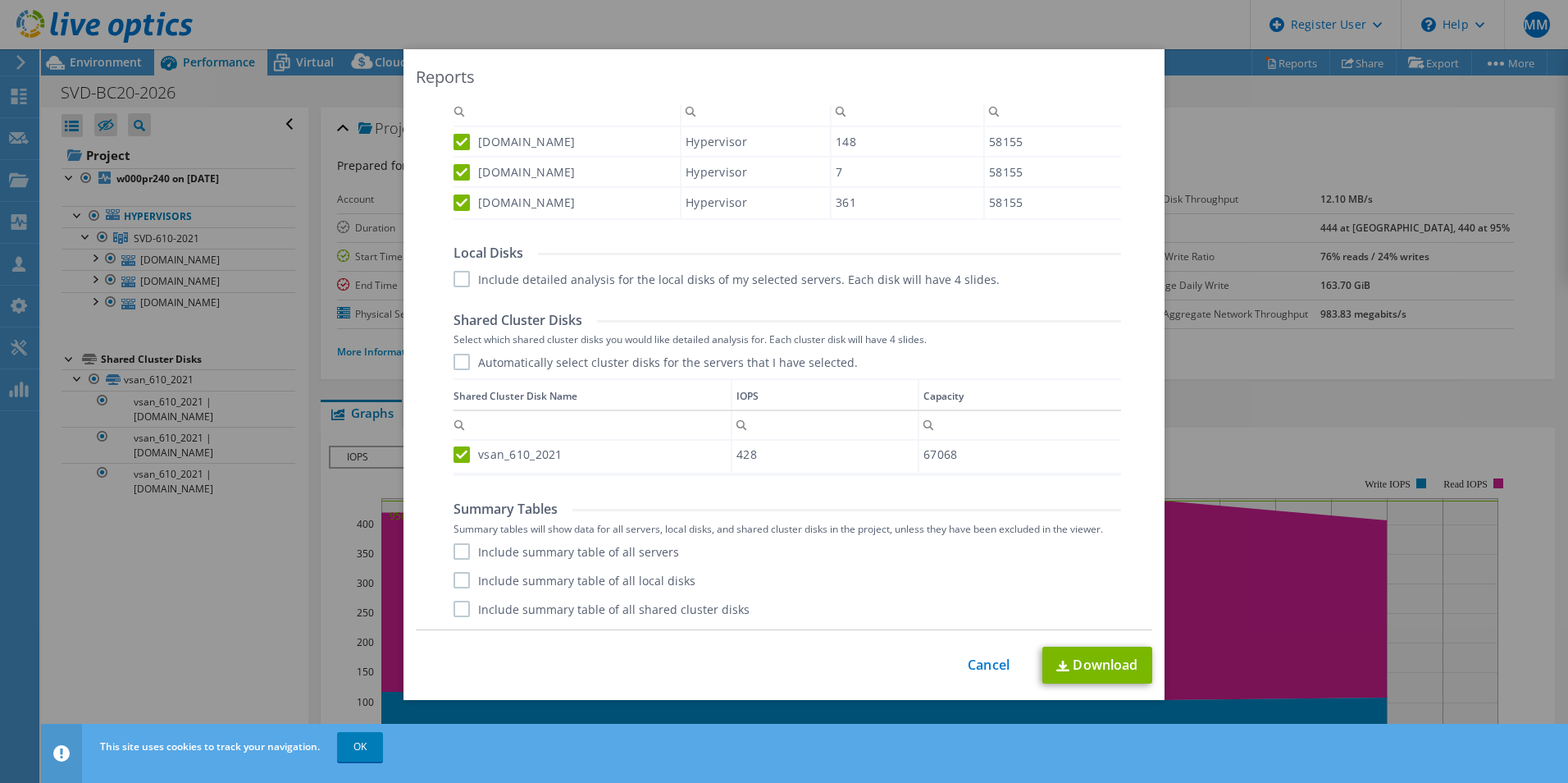
click at [456, 554] on label "Include summary table of all servers" at bounding box center [566, 551] width 225 height 17
click at [0, 0] on input "Include summary table of all servers" at bounding box center [0, 0] width 0 height 0
drag, startPoint x: 457, startPoint y: 583, endPoint x: 458, endPoint y: 600, distance: 17.0
click at [458, 584] on label "Include summary table of all local disks" at bounding box center [574, 580] width 242 height 17
click at [0, 0] on input "Include summary table of all local disks" at bounding box center [0, 0] width 0 height 0
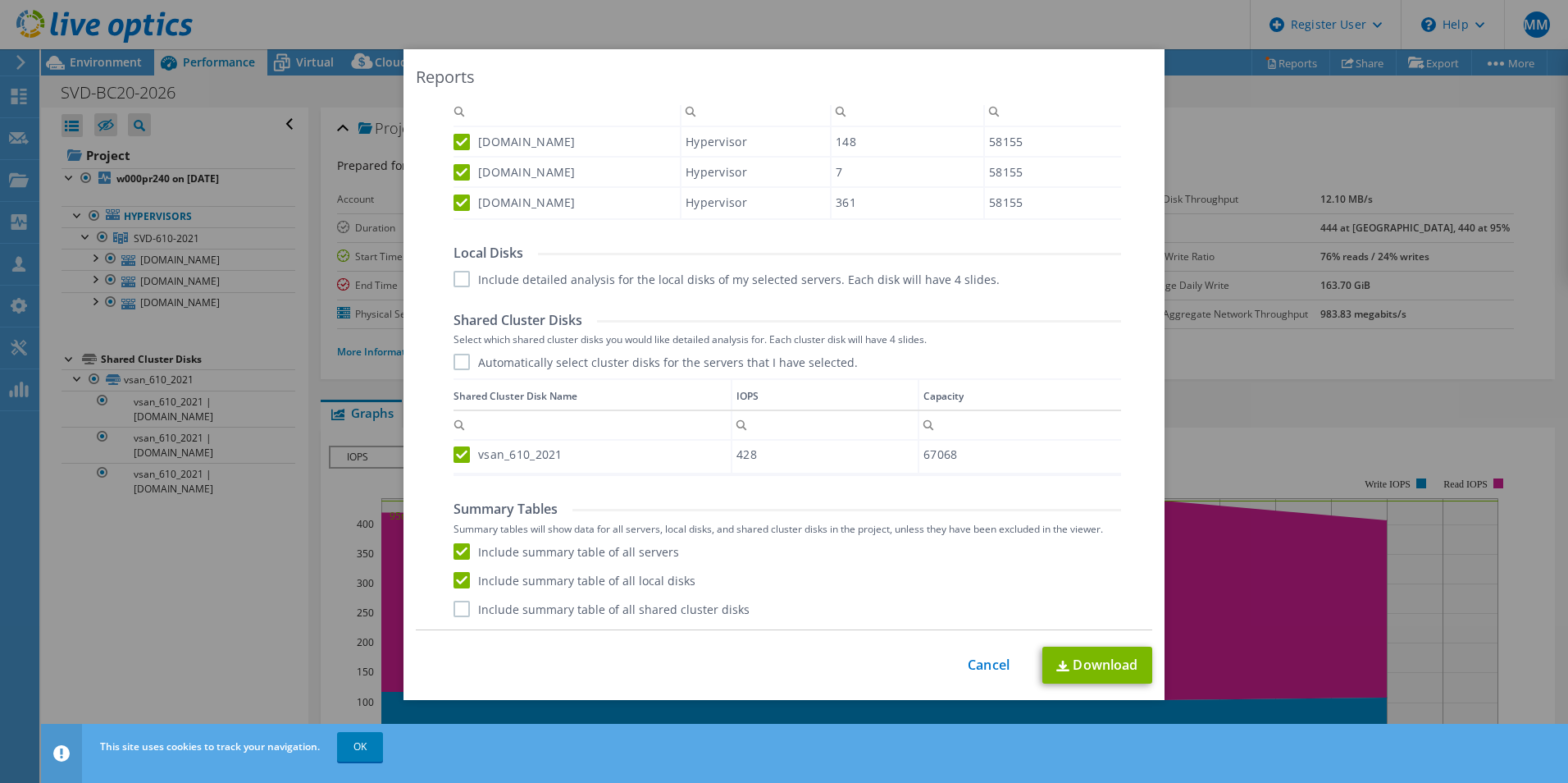
click at [459, 605] on label "Include summary table of all shared cluster disks" at bounding box center [601, 608] width 296 height 17
click at [0, 0] on input "Include summary table of all shared cluster disks" at bounding box center [0, 0] width 0 height 0
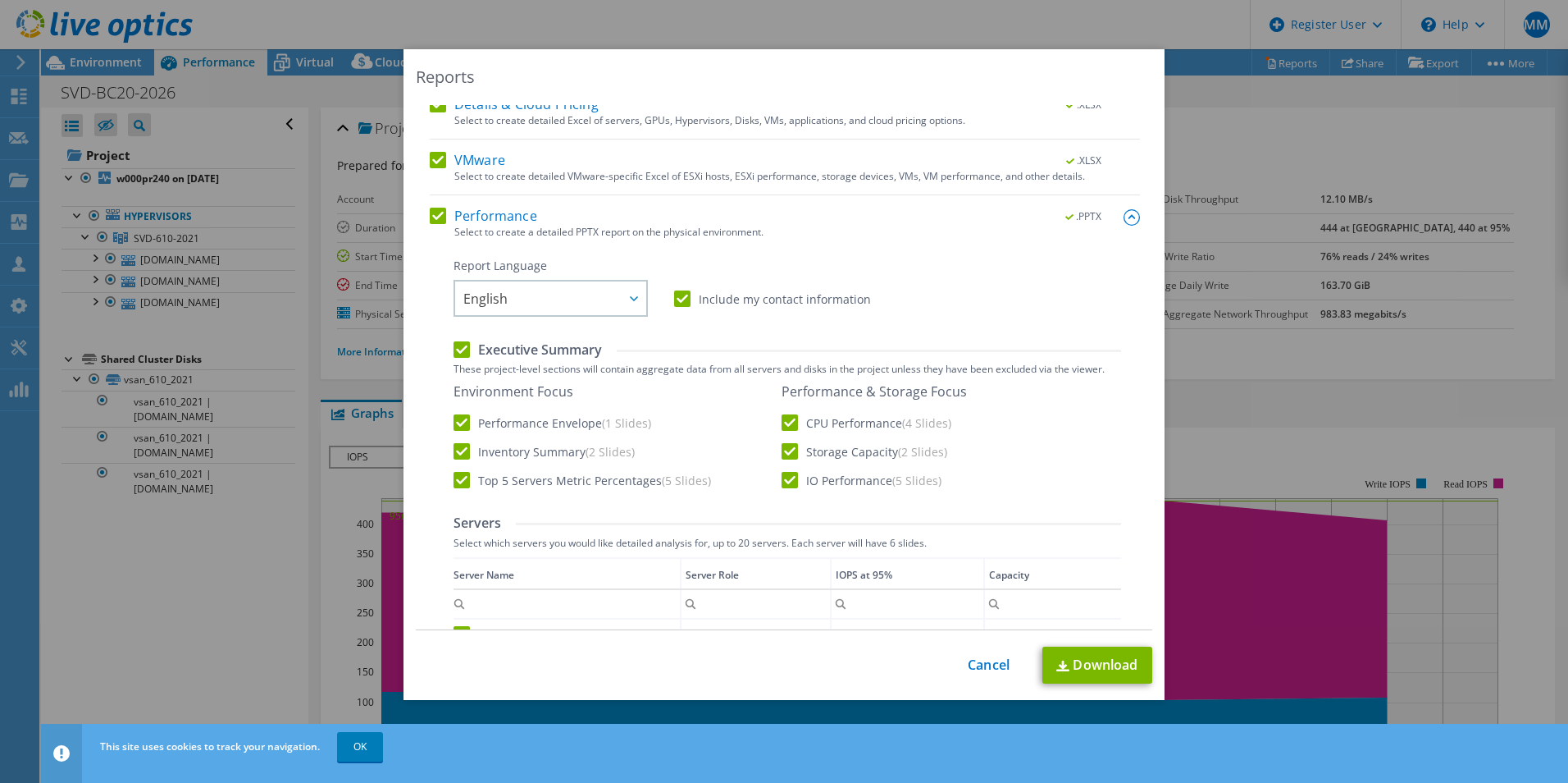
scroll to position [0, 0]
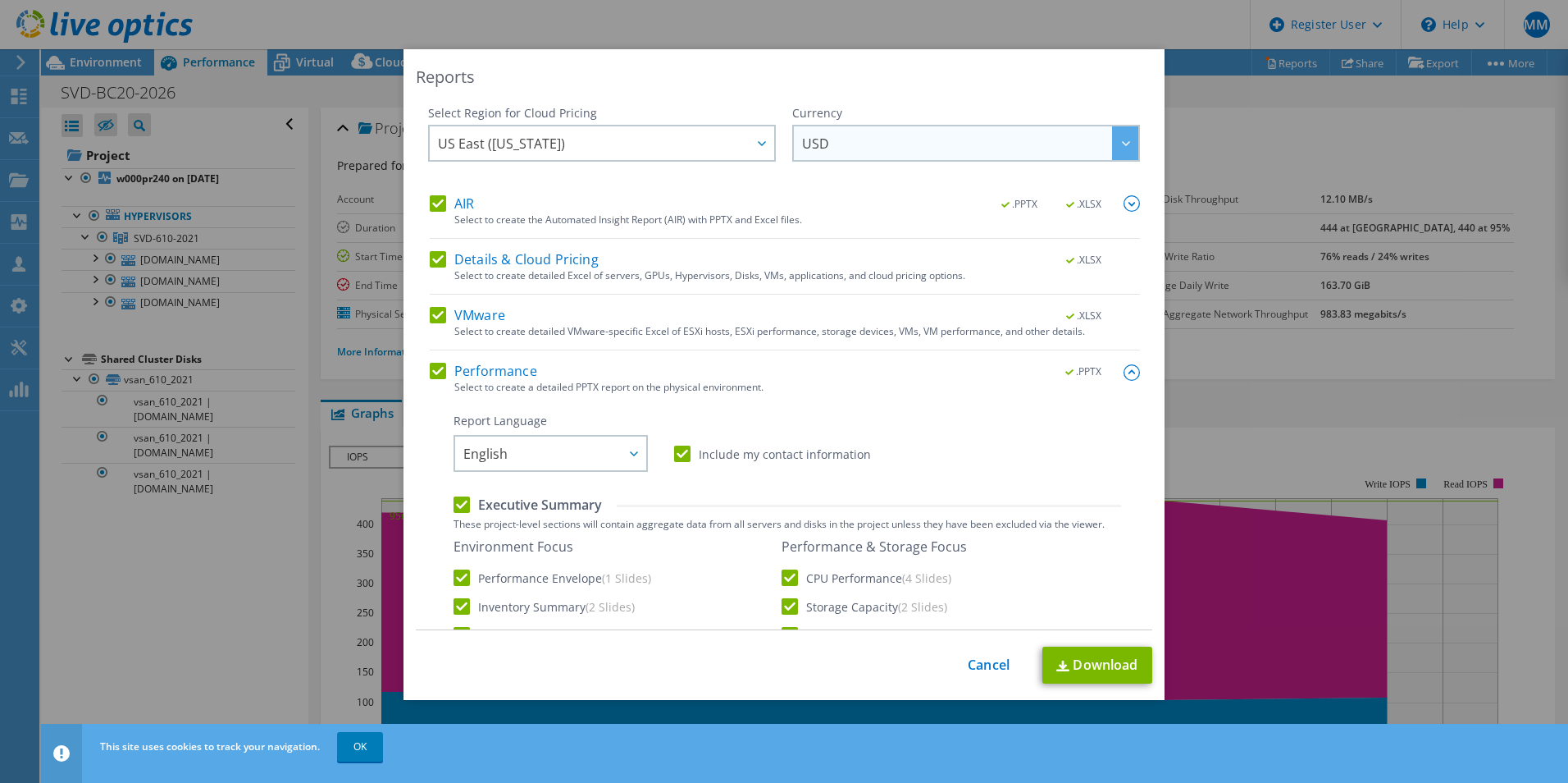
click at [1007, 145] on span "USD" at bounding box center [970, 143] width 336 height 33
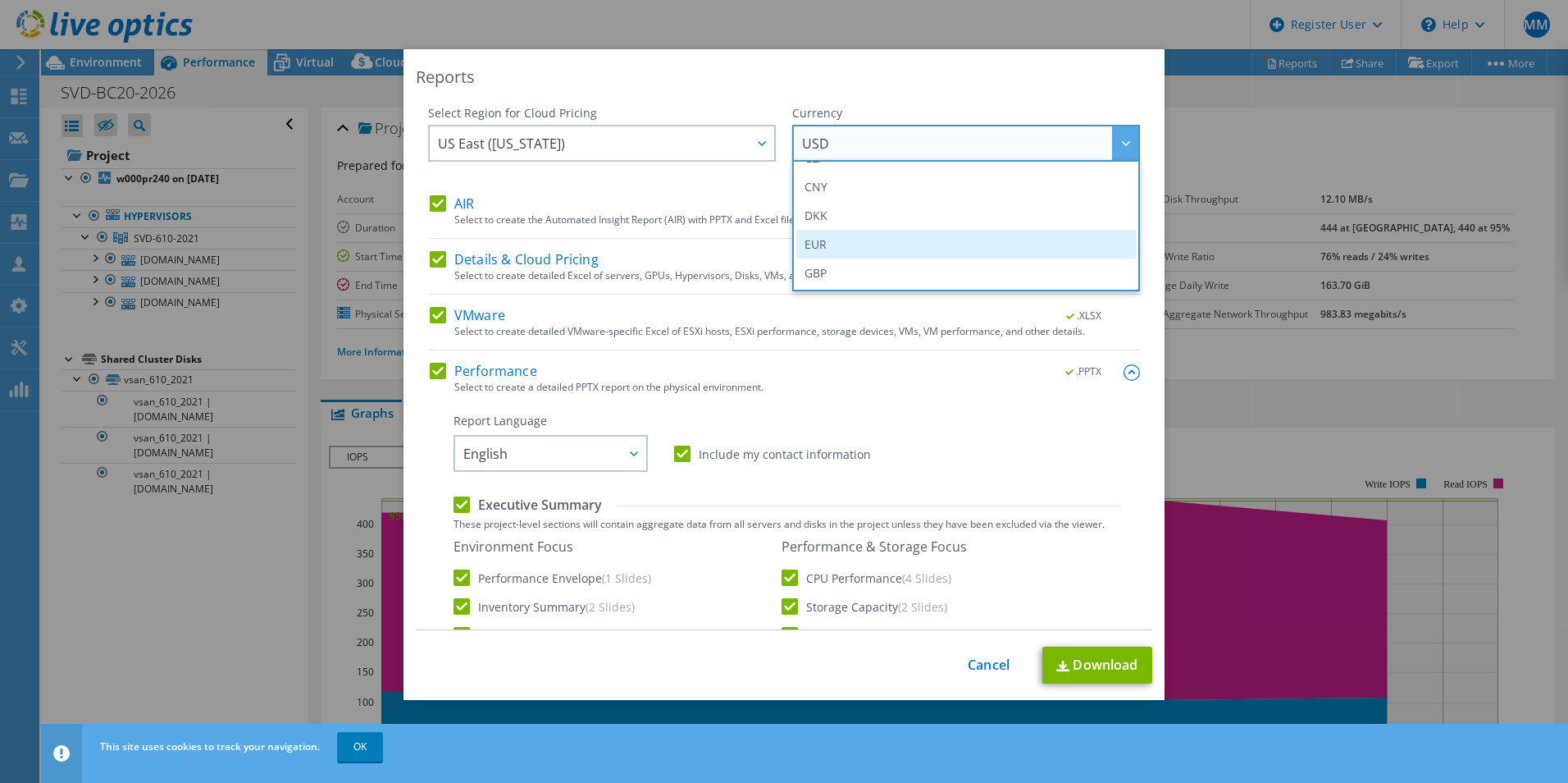
scroll to position [247, 0]
click at [861, 168] on li "EUR" at bounding box center [966, 162] width 340 height 29
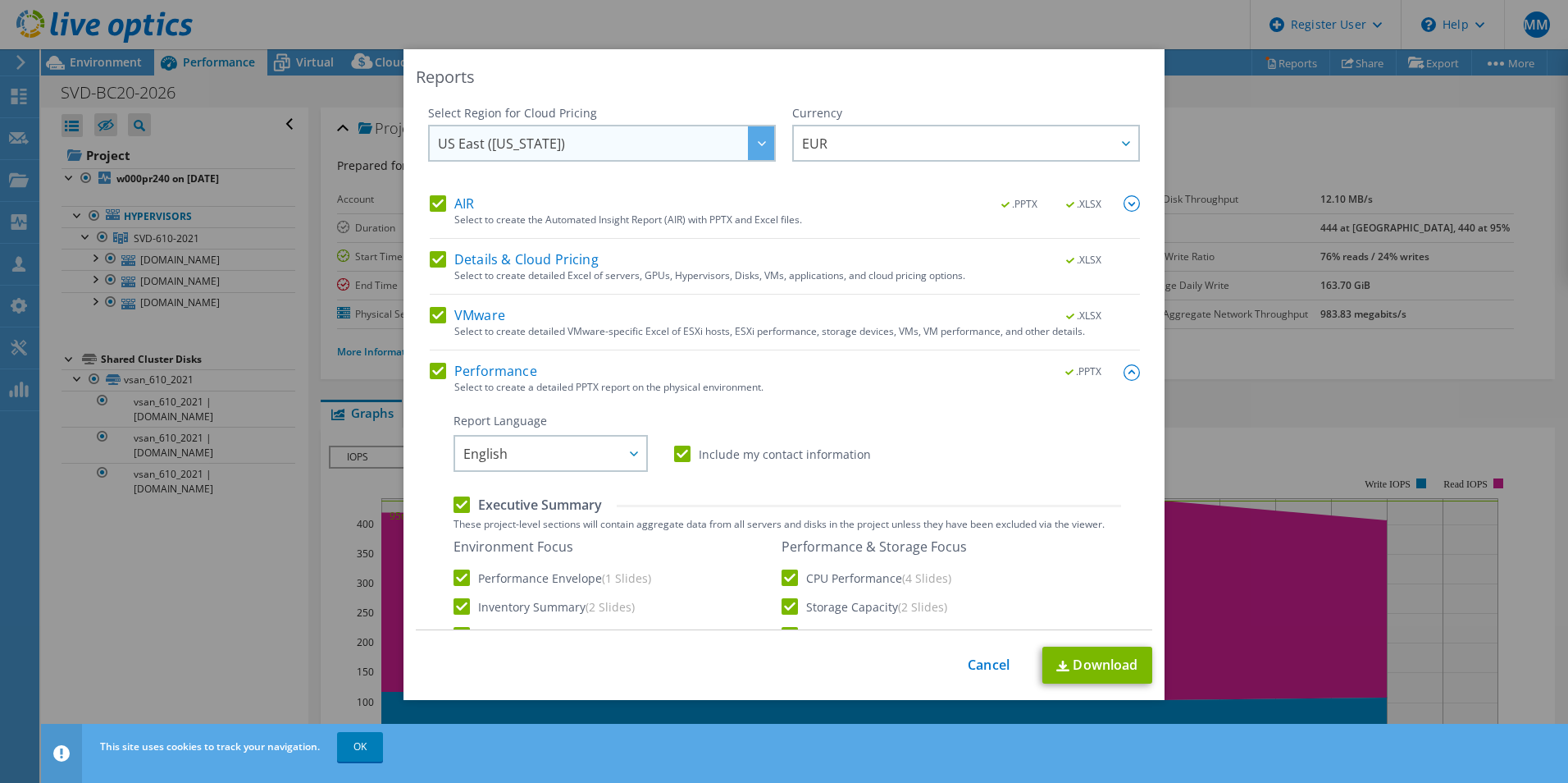
click at [570, 133] on span "US East ([US_STATE])" at bounding box center [605, 143] width 336 height 33
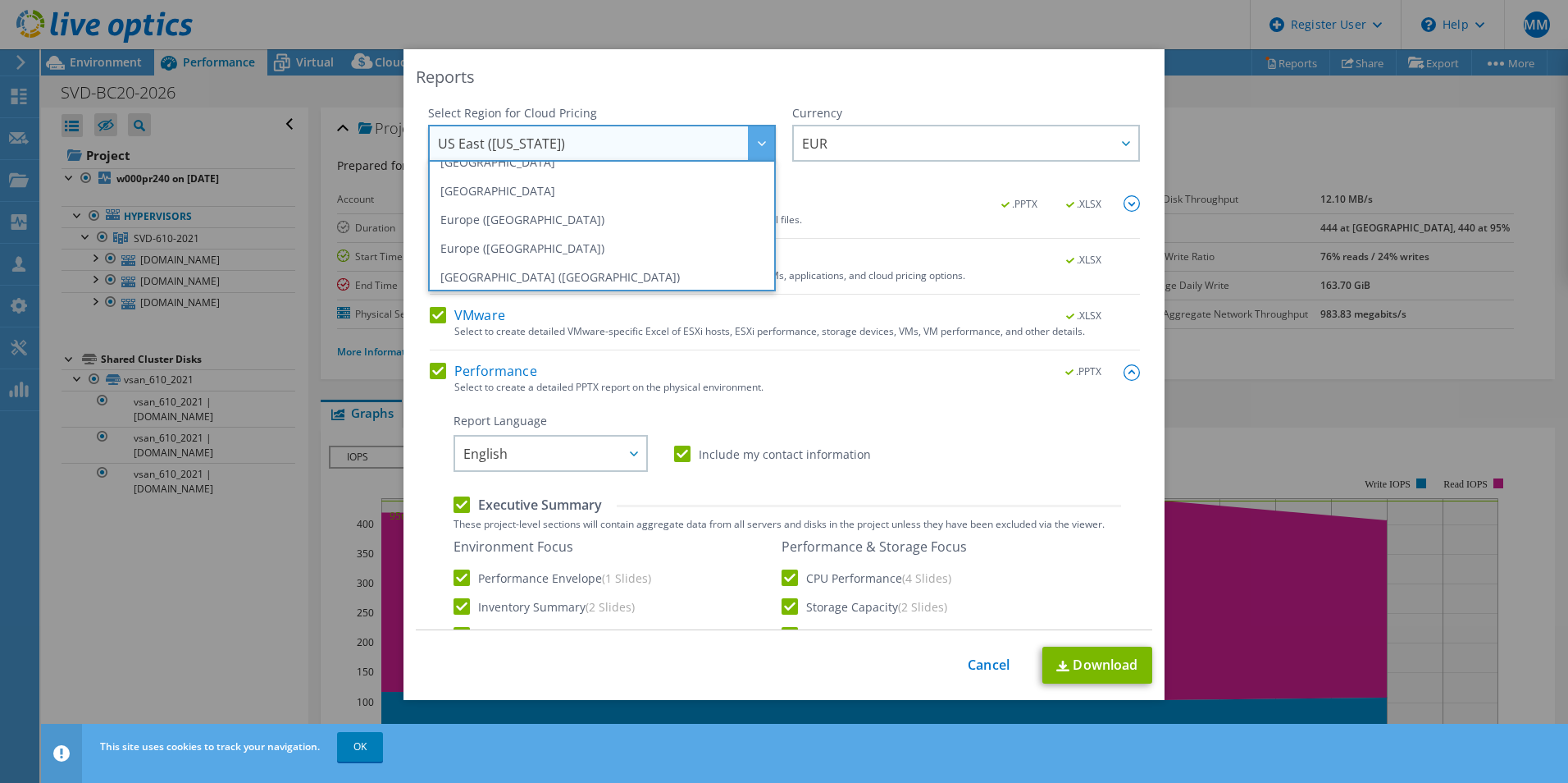
scroll to position [164, 0]
click at [584, 214] on li "Europe ([GEOGRAPHIC_DATA])" at bounding box center [602, 215] width 340 height 29
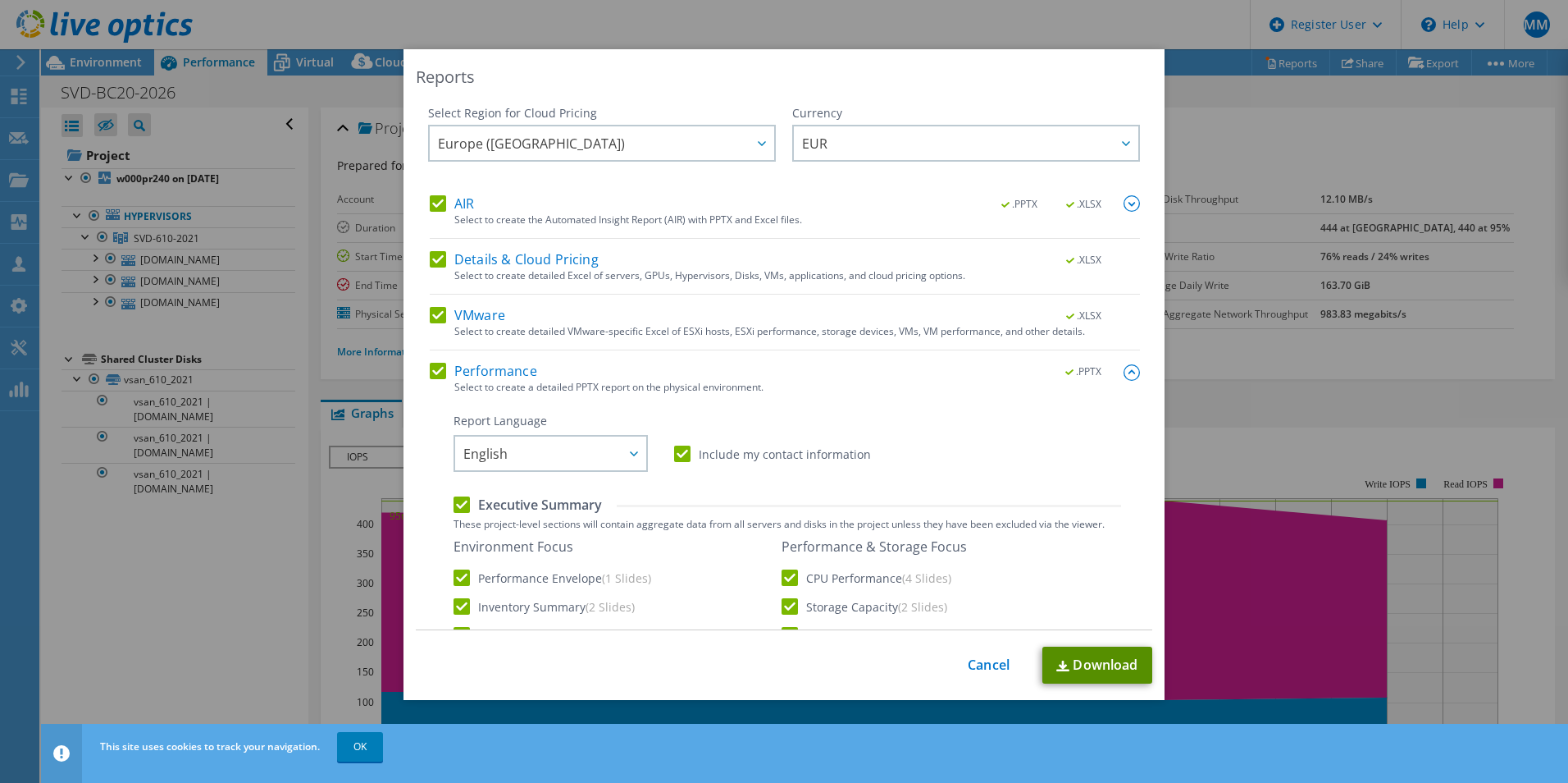
click at [1085, 660] on link "Download" at bounding box center [1096, 665] width 110 height 37
